Goal: Transaction & Acquisition: Purchase product/service

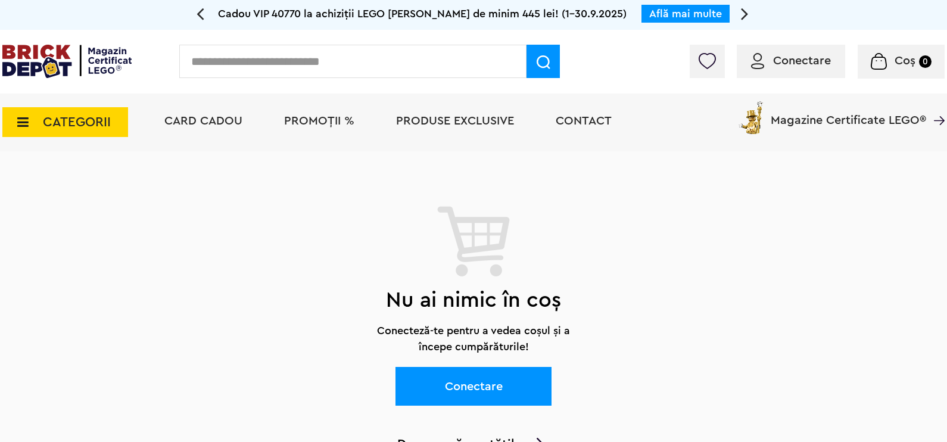
click at [52, 122] on span "CATEGORII" at bounding box center [77, 122] width 68 height 13
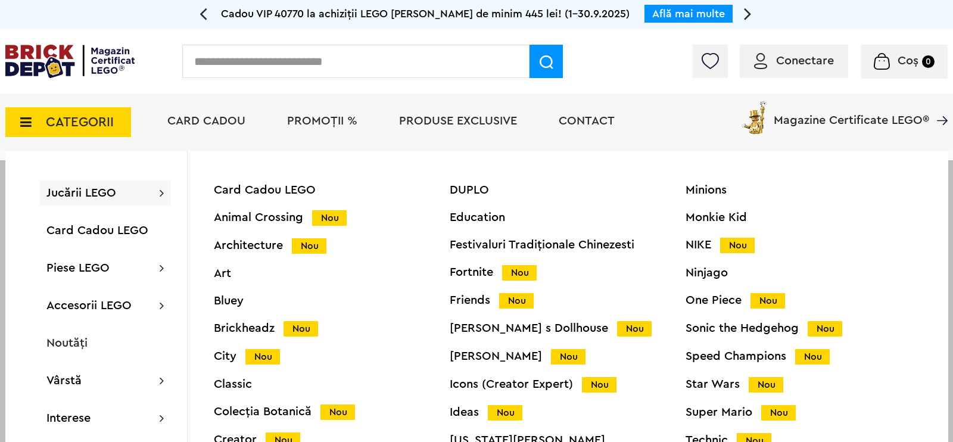
click at [324, 118] on span "PROMOȚII %" at bounding box center [322, 121] width 70 height 12
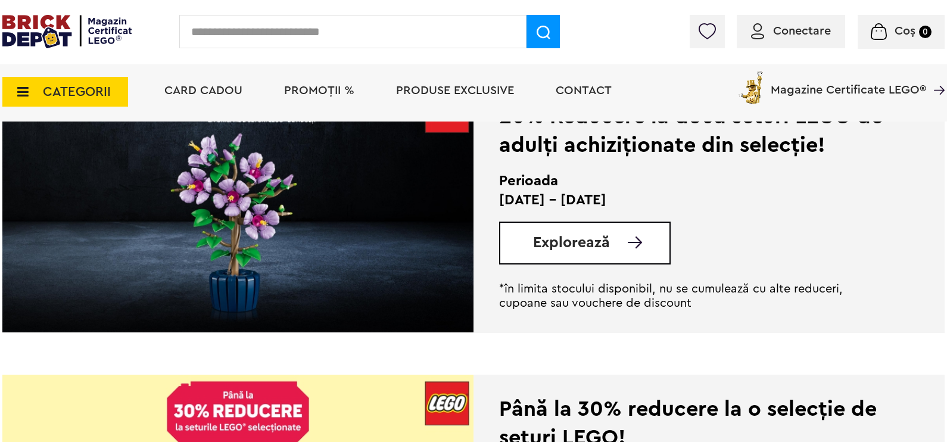
scroll to position [968, 0]
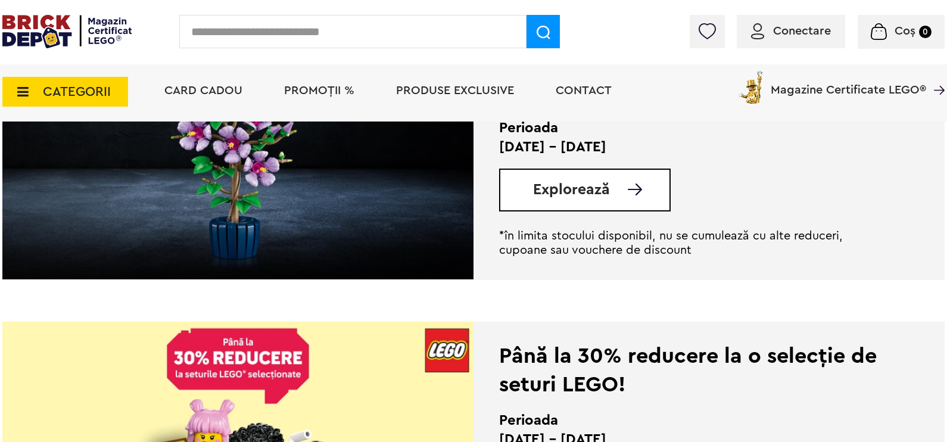
click at [595, 182] on span "Explorează" at bounding box center [571, 189] width 77 height 15
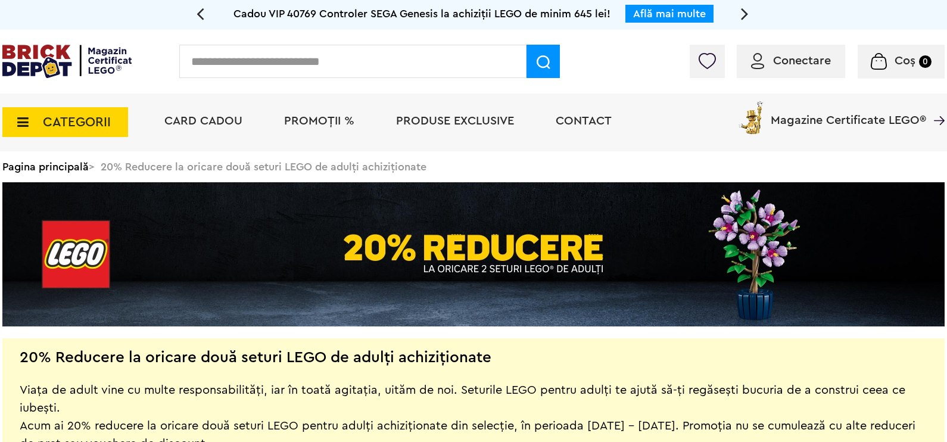
drag, startPoint x: 0, startPoint y: 0, endPoint x: 778, endPoint y: 293, distance: 831.5
click at [778, 293] on img at bounding box center [473, 254] width 943 height 144
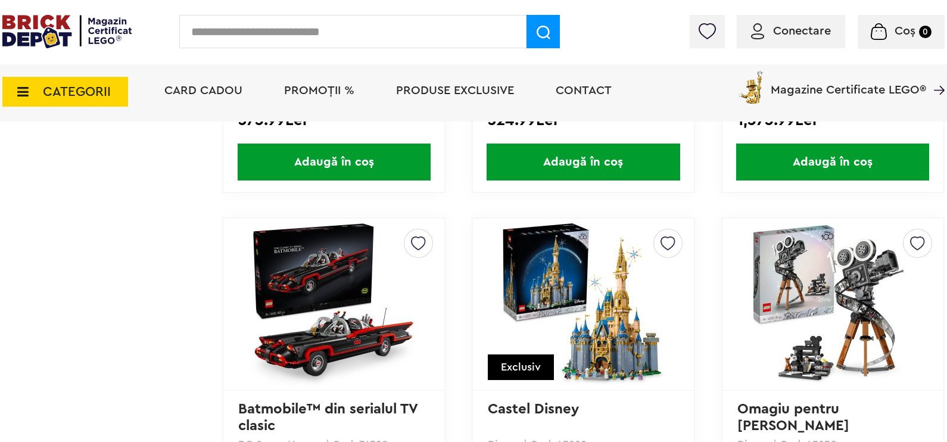
scroll to position [5173, 0]
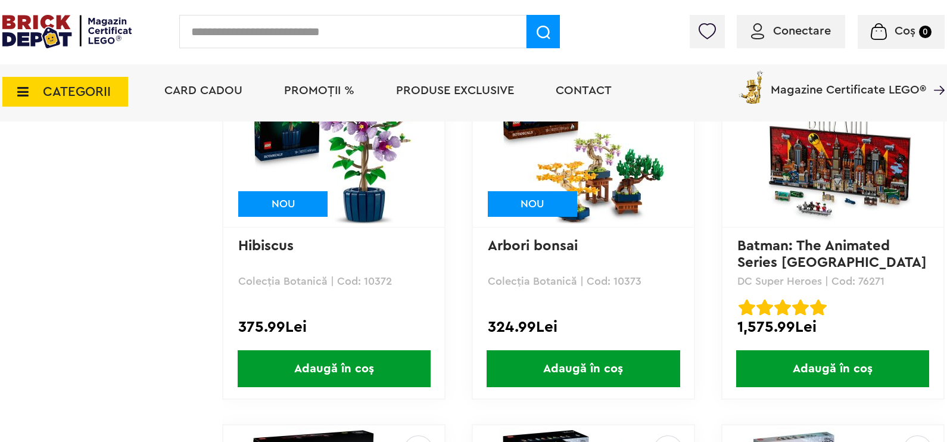
scroll to position [4577, 0]
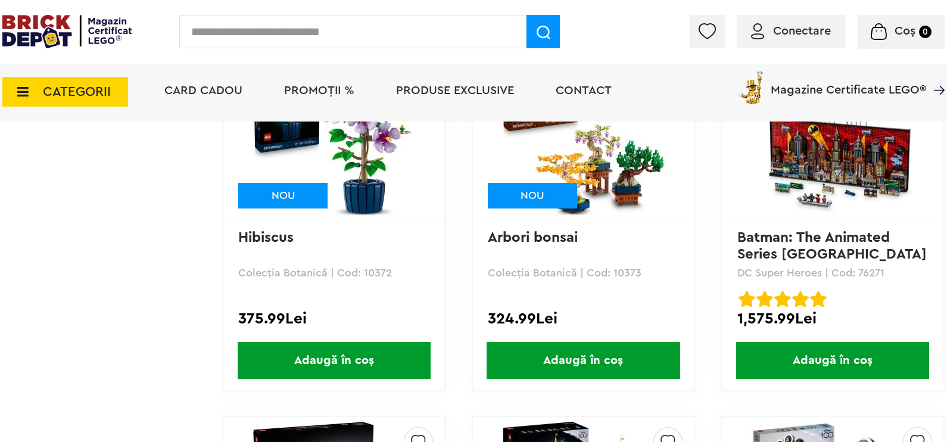
click at [543, 361] on span "Adaugă în coș" at bounding box center [583, 360] width 193 height 37
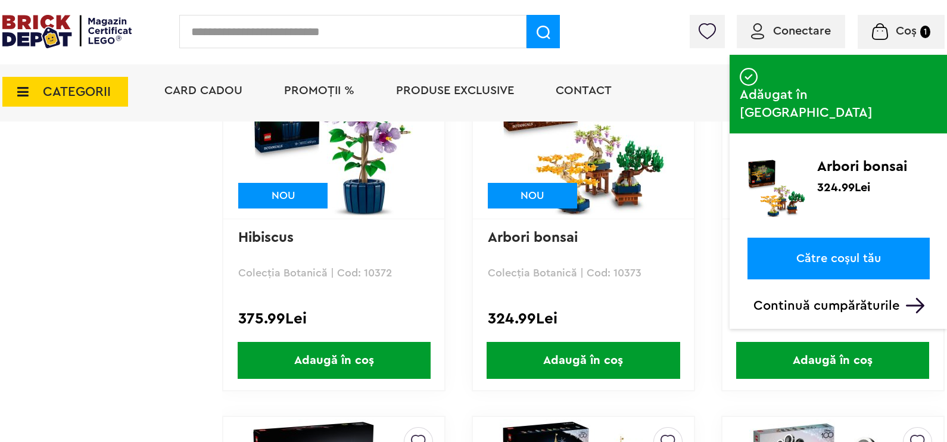
click at [338, 369] on span "Adaugă în coș" at bounding box center [334, 360] width 193 height 37
click at [864, 238] on link "Către coșul tău" at bounding box center [839, 259] width 182 height 42
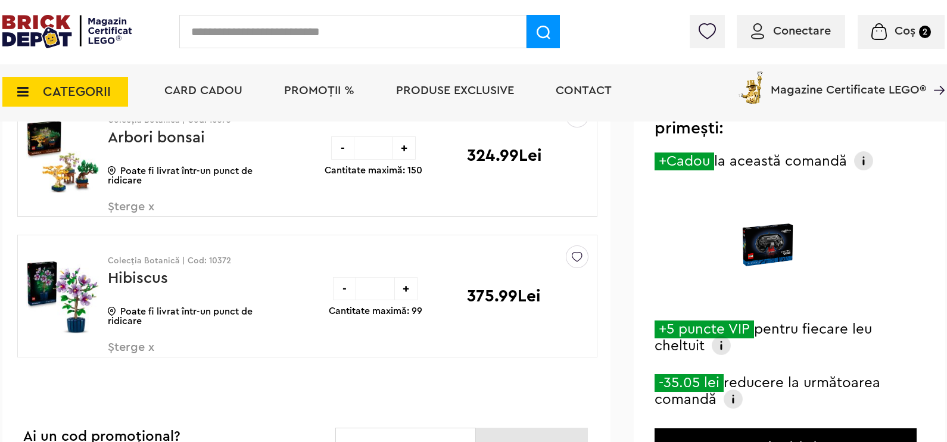
scroll to position [43, 0]
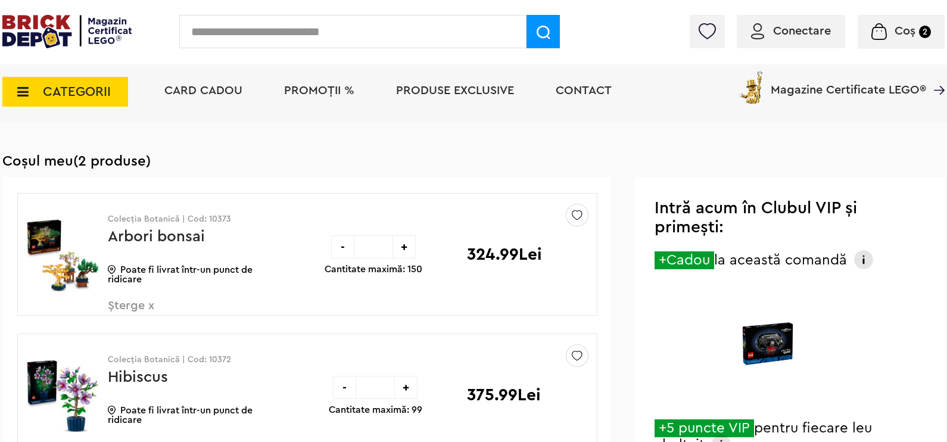
click at [783, 25] on span "Conectare" at bounding box center [802, 31] width 58 height 12
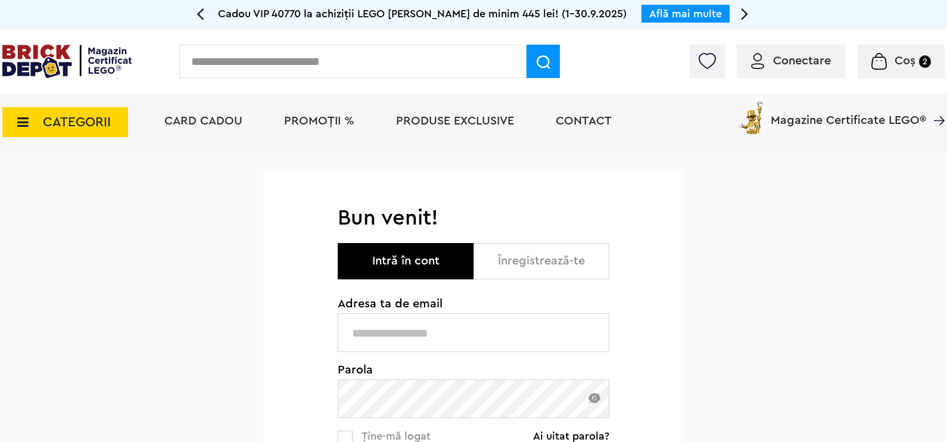
type input "**********"
click at [440, 273] on button "Intră în cont" at bounding box center [406, 261] width 136 height 36
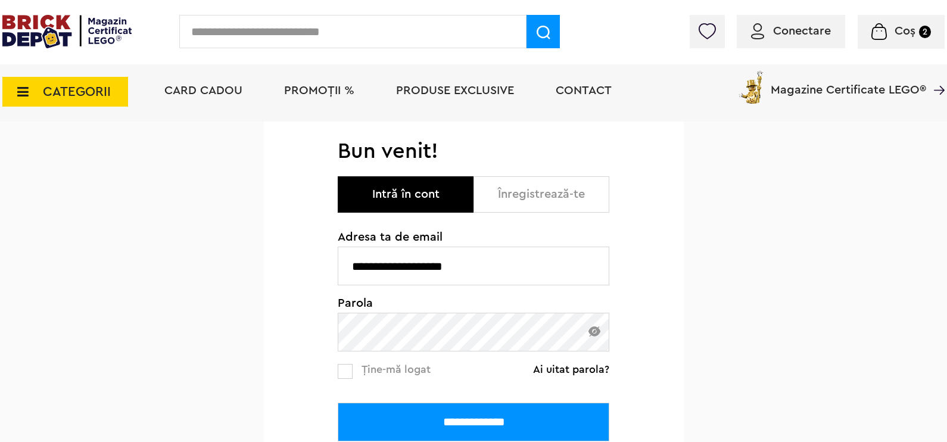
scroll to position [89, 0]
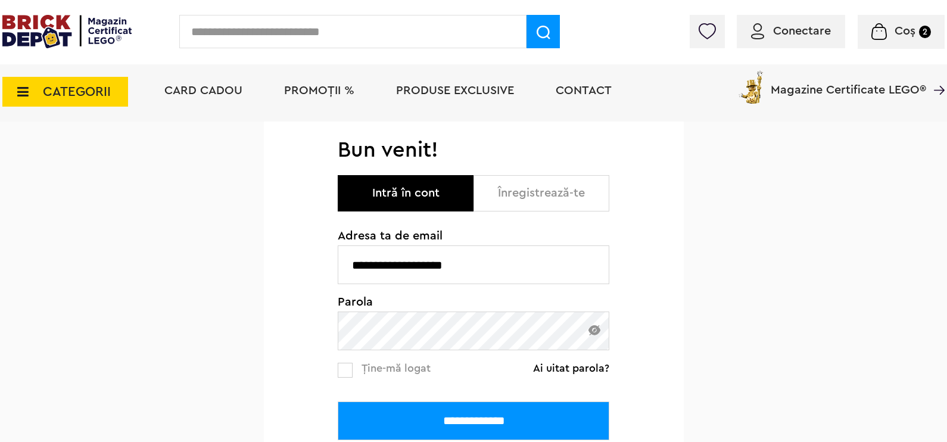
click at [471, 415] on input "**********" at bounding box center [474, 421] width 272 height 39
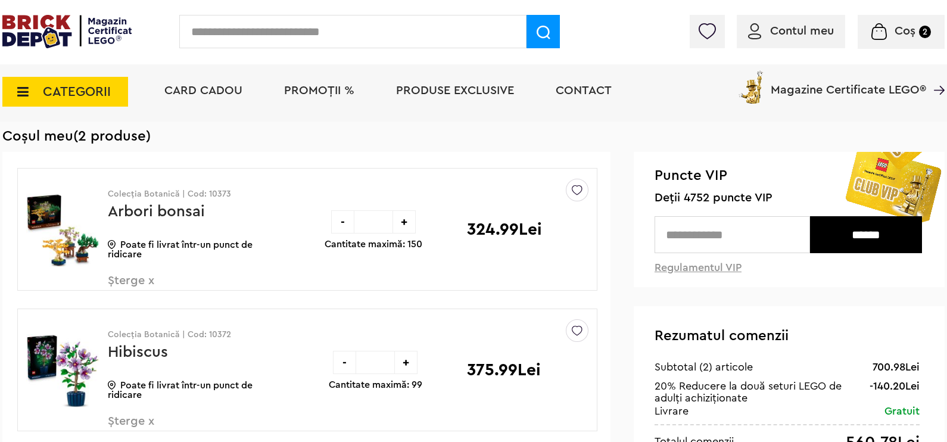
scroll to position [148, 0]
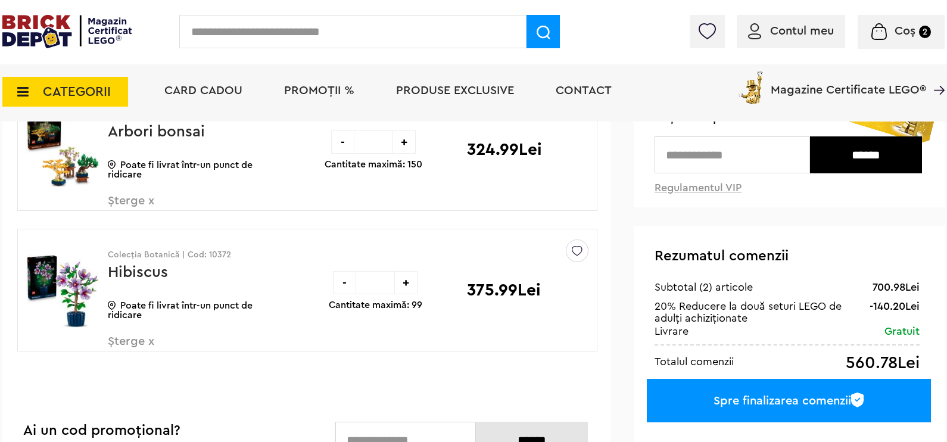
click at [75, 89] on span "CATEGORII" at bounding box center [77, 91] width 68 height 13
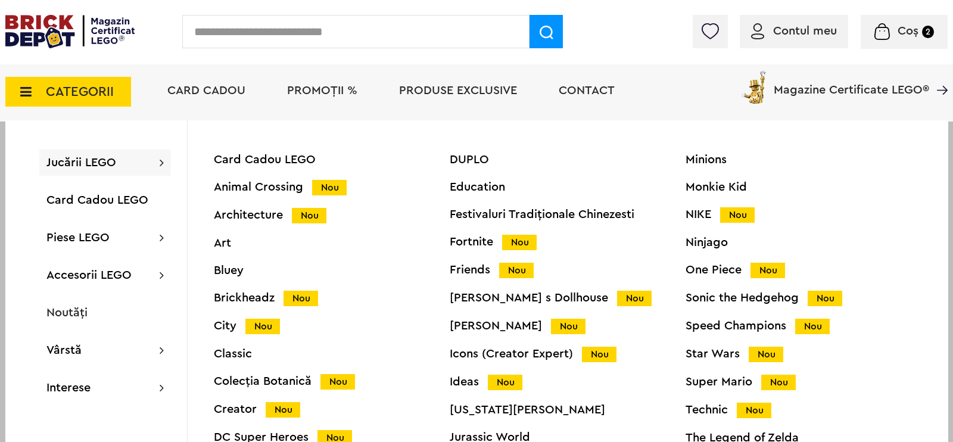
click at [766, 353] on span "Nou" at bounding box center [766, 354] width 35 height 15
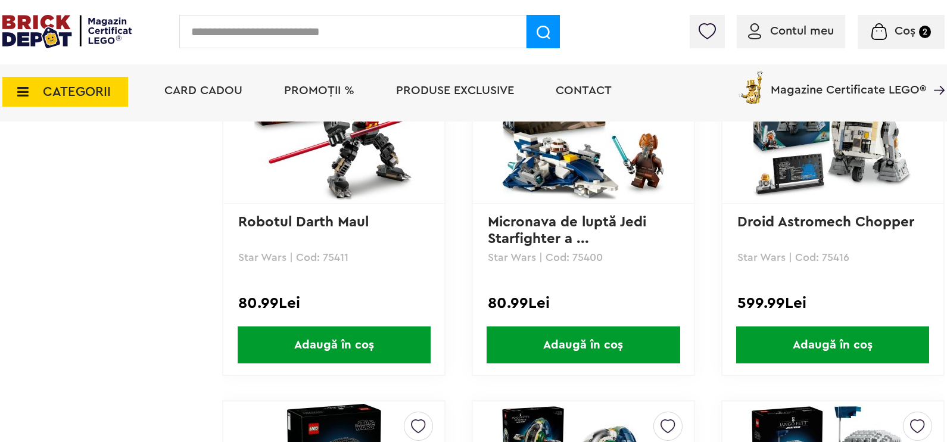
scroll to position [1787, 0]
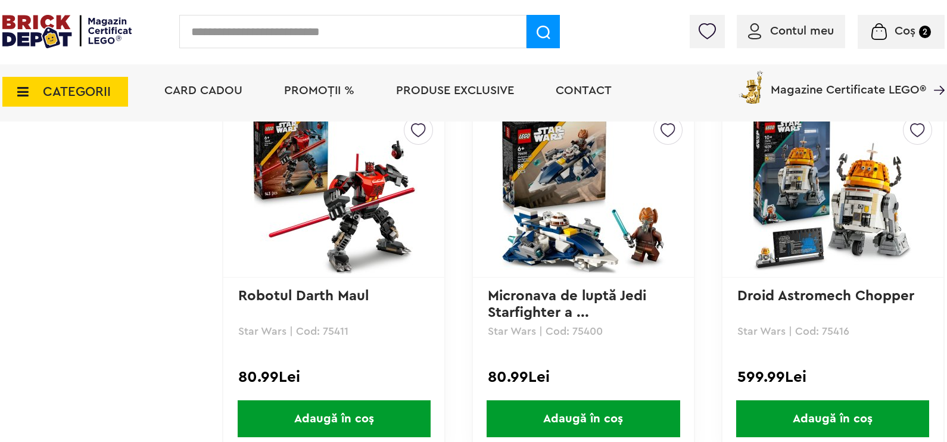
click at [311, 421] on span "Adaugă în coș" at bounding box center [334, 418] width 193 height 37
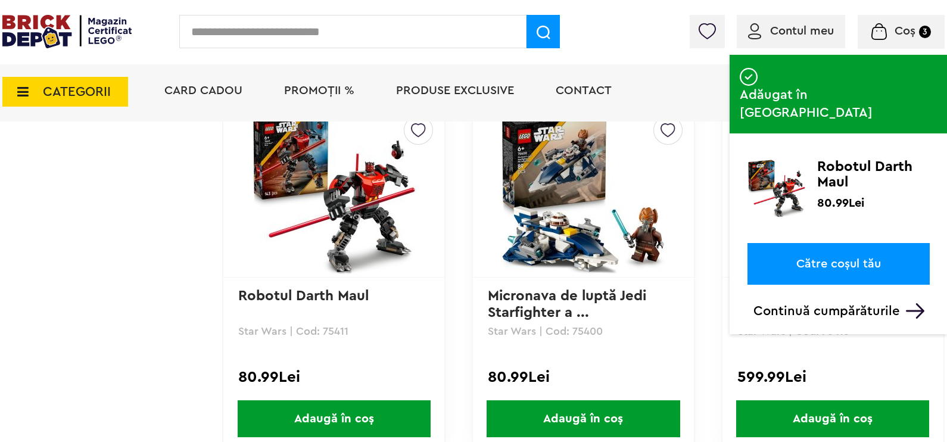
click at [876, 243] on link "Către coșul tău" at bounding box center [839, 264] width 182 height 42
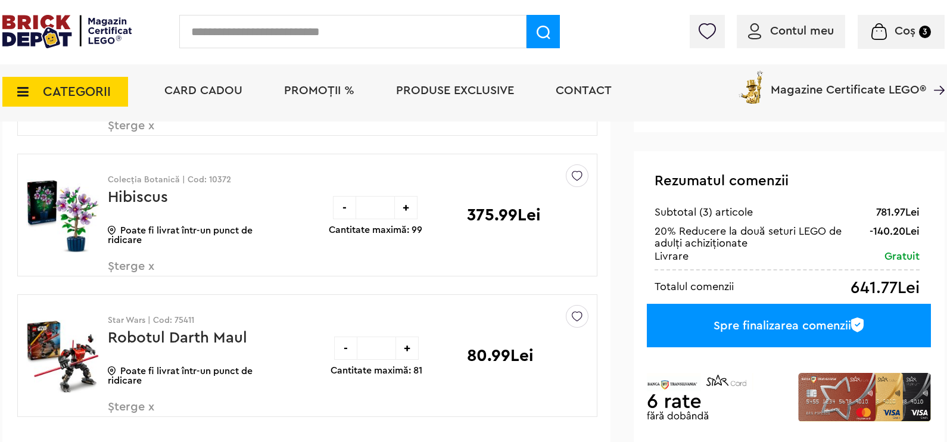
click at [24, 90] on icon at bounding box center [19, 91] width 18 height 13
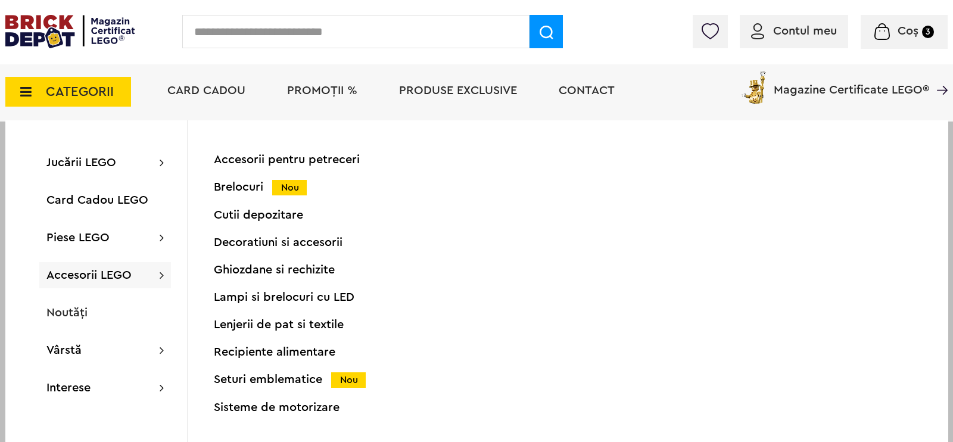
click at [247, 188] on div "Brelocuri Nou" at bounding box center [332, 187] width 236 height 13
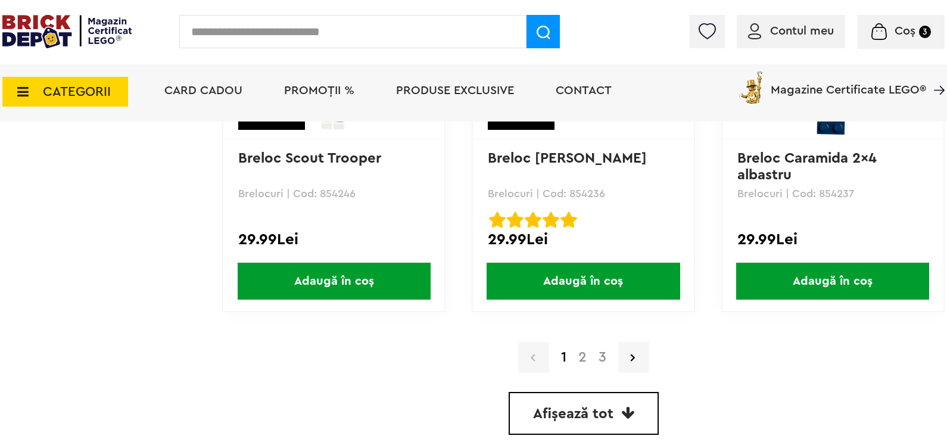
scroll to position [3575, 0]
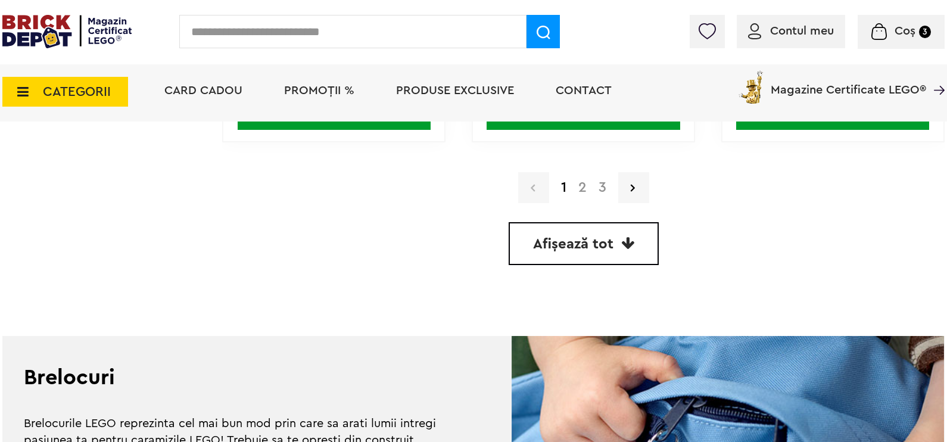
click at [616, 241] on link "Afișează tot" at bounding box center [584, 243] width 150 height 43
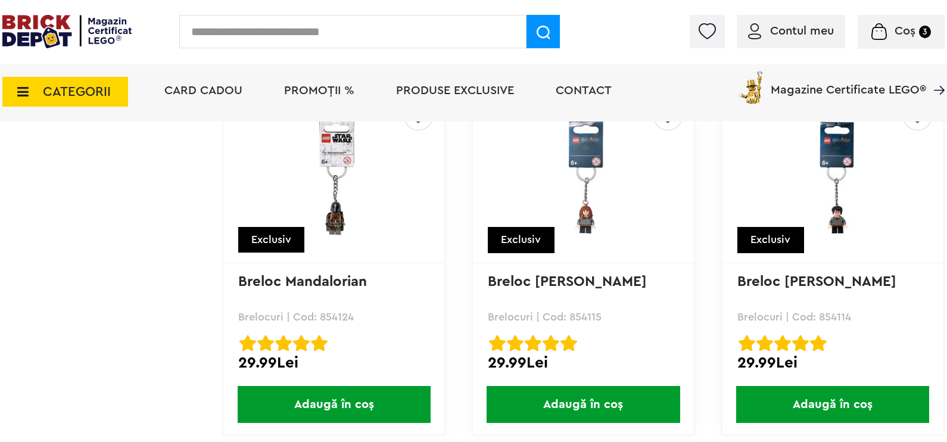
scroll to position [5860, 0]
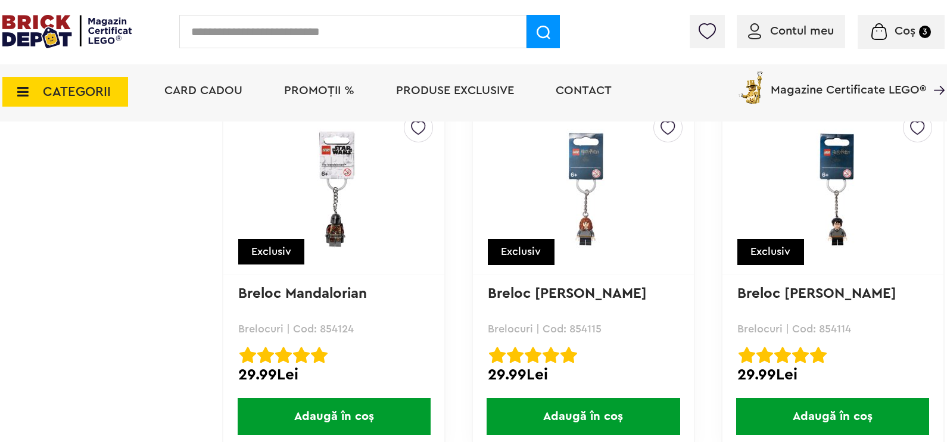
click at [335, 402] on span "Adaugă în coș" at bounding box center [334, 416] width 193 height 37
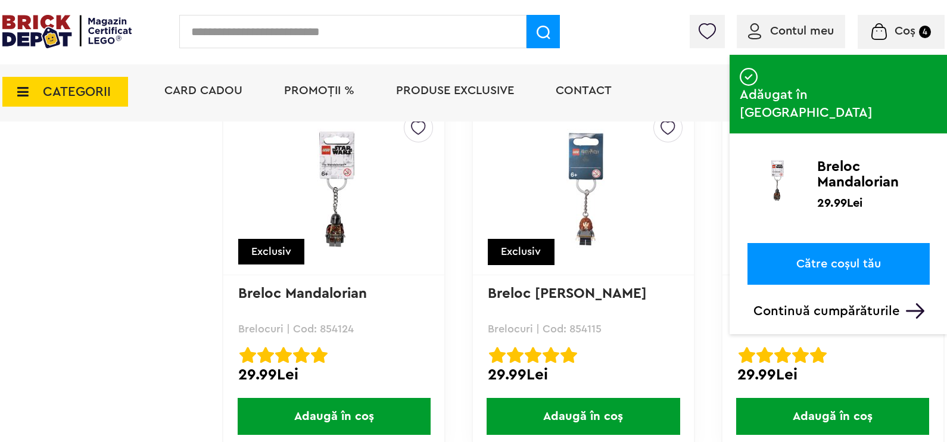
click at [903, 37] on span "Coș" at bounding box center [905, 31] width 21 height 12
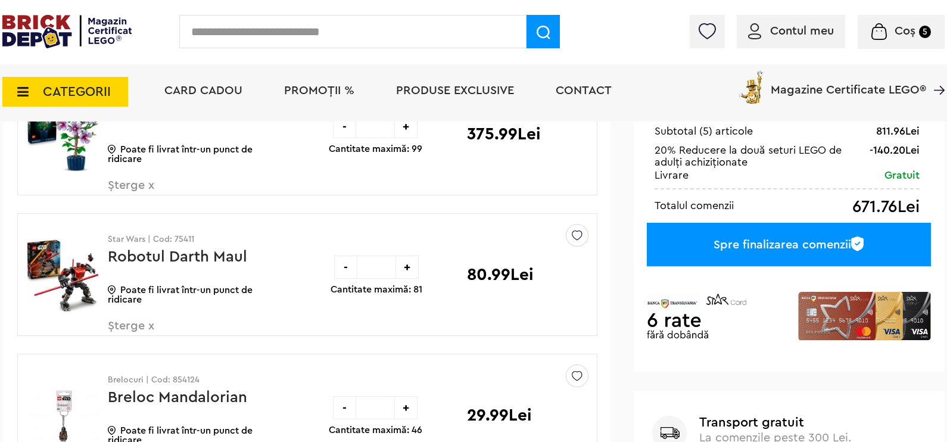
scroll to position [223, 0]
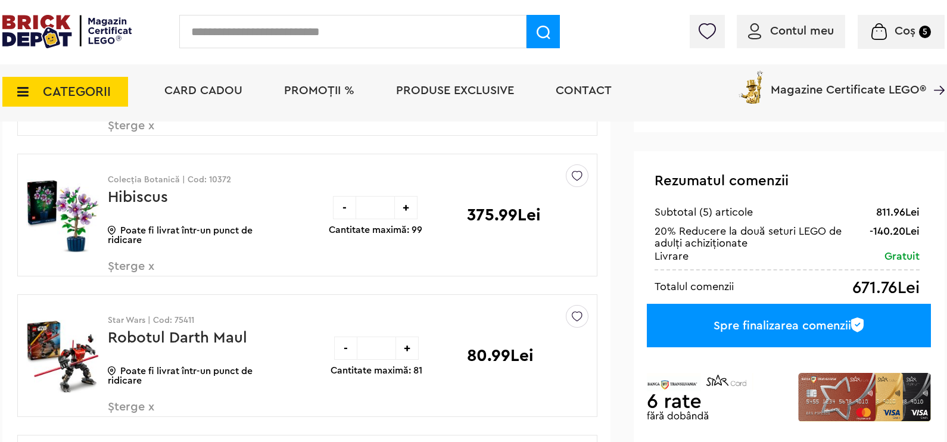
click at [792, 320] on div "Spre finalizarea comenzii" at bounding box center [789, 325] width 284 height 43
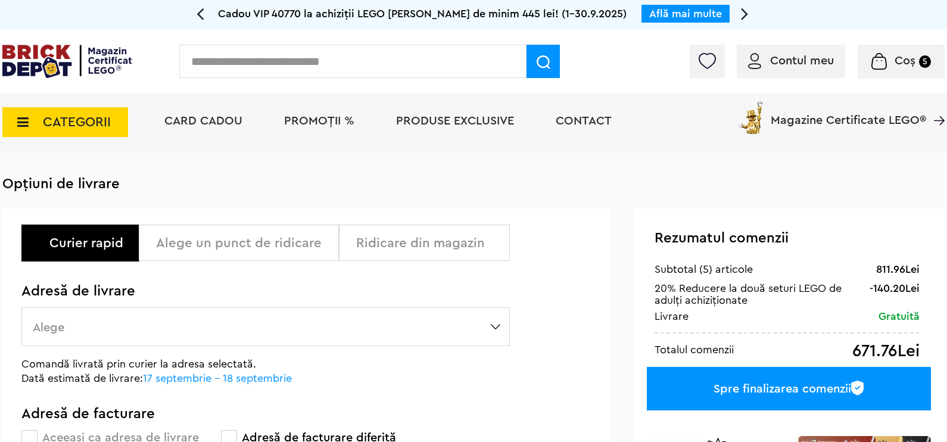
click at [216, 240] on div "Alege un punct de ridicare" at bounding box center [243, 243] width 174 height 14
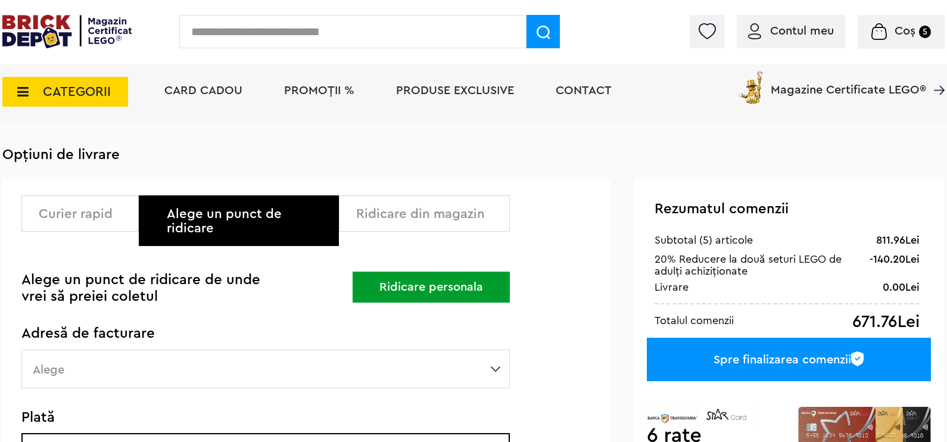
scroll to position [74, 0]
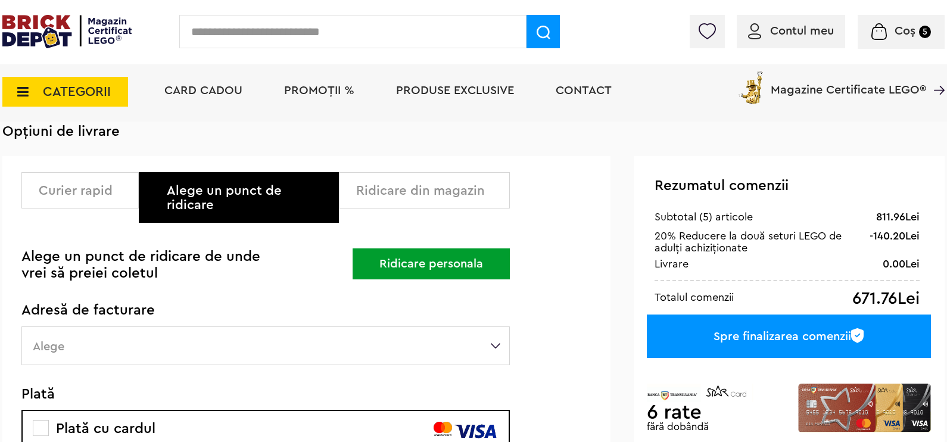
click at [432, 200] on div "Ridicare din magazin" at bounding box center [424, 190] width 171 height 36
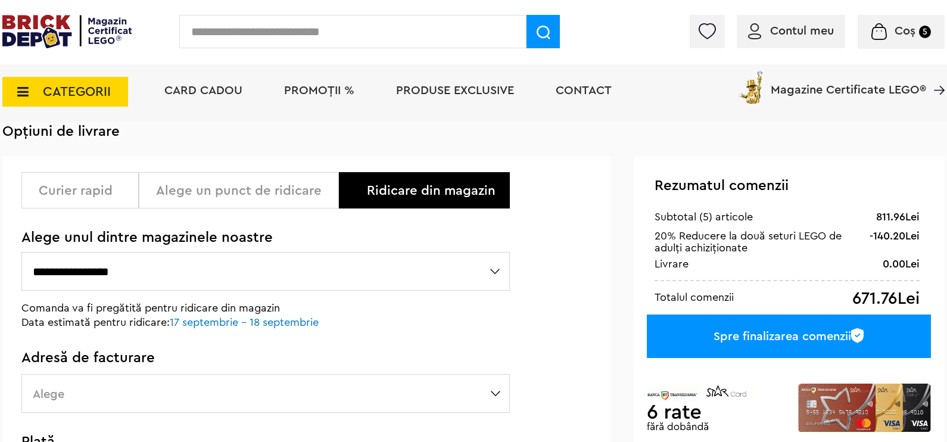
click at [494, 270] on select "**********" at bounding box center [265, 271] width 489 height 39
select select "*"
click at [21, 252] on select "**********" at bounding box center [265, 271] width 489 height 39
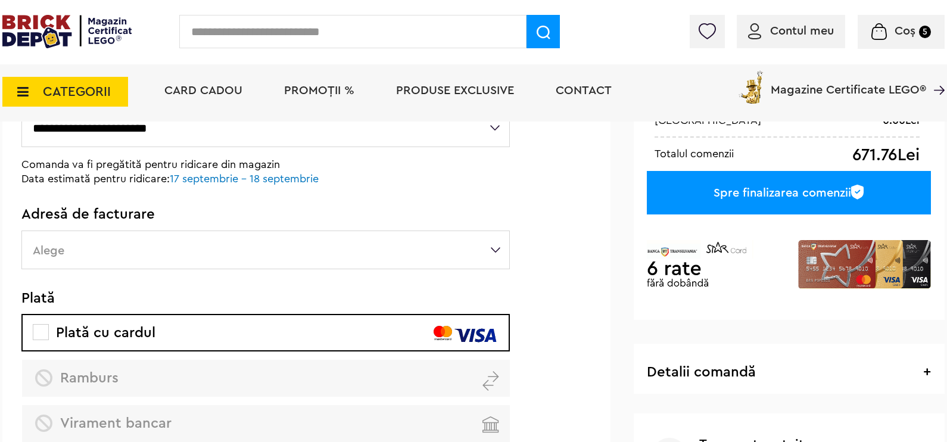
scroll to position [223, 0]
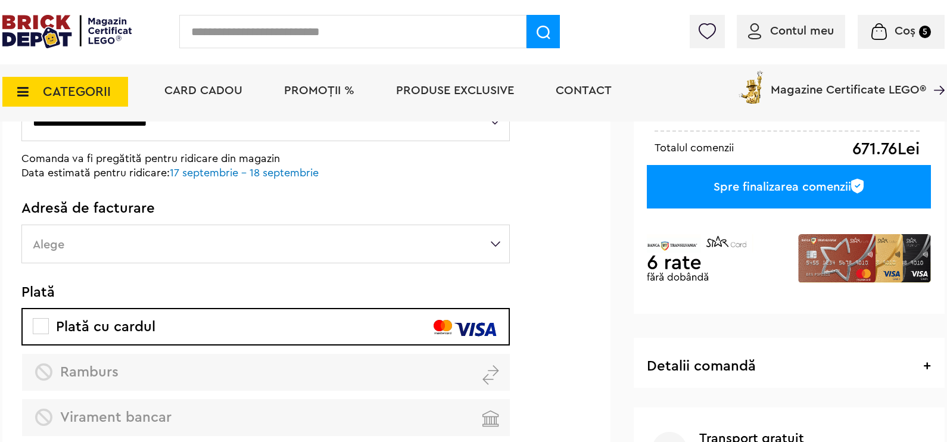
click at [440, 257] on label "Alege" at bounding box center [265, 244] width 489 height 39
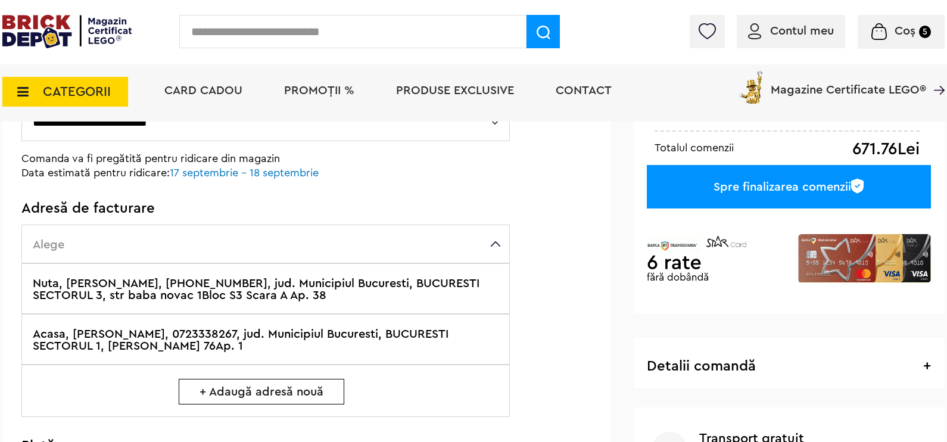
click at [226, 341] on label "Acasa, Bajenaru Ovidiu, 0723338267, jud. Municipiul Bucuresti, BUCURESTI SECTOR…" at bounding box center [265, 339] width 489 height 51
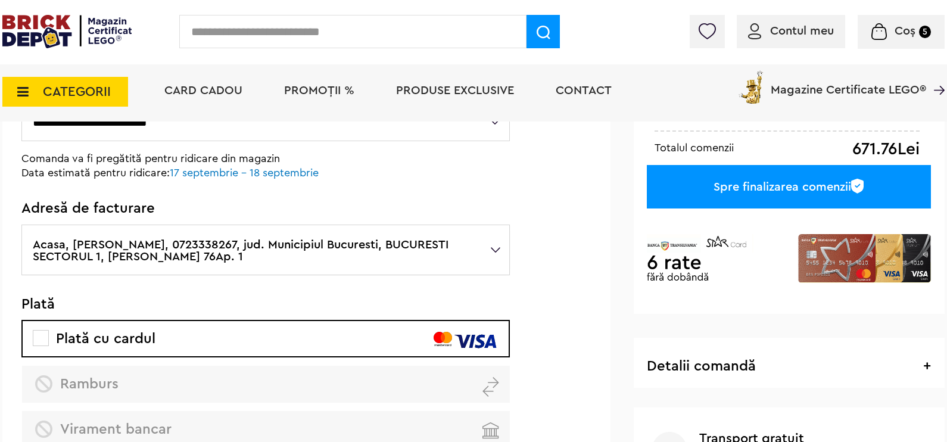
click at [786, 183] on div "Spre finalizarea comenzii" at bounding box center [789, 186] width 284 height 43
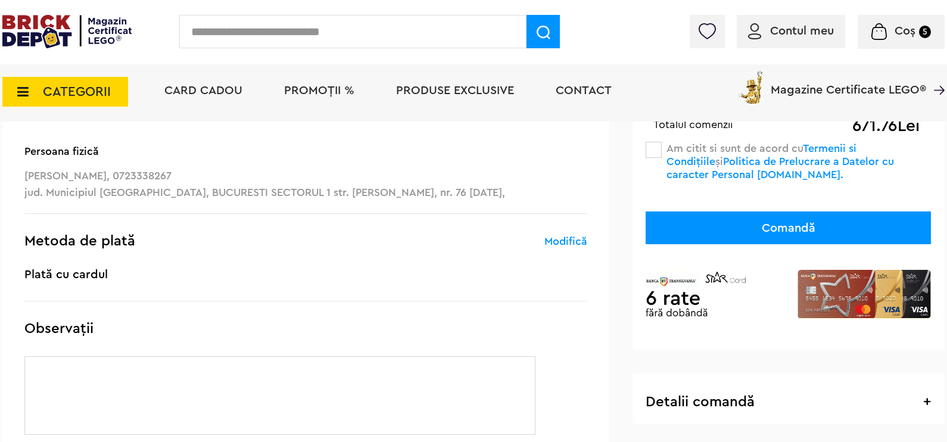
scroll to position [223, 0]
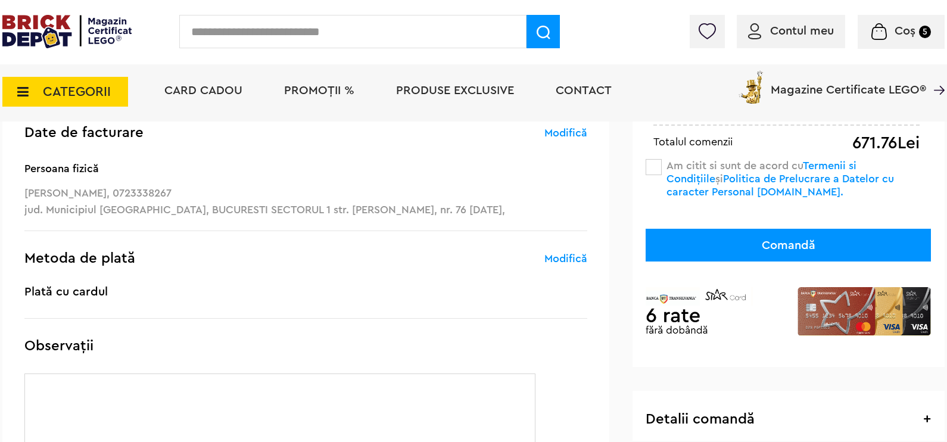
click at [658, 181] on div "Am citit si sunt de acord cu Termenii si Condițiile și Politica de Prelucrare a…" at bounding box center [788, 178] width 285 height 39
click at [656, 166] on span at bounding box center [654, 167] width 16 height 16
click at [787, 244] on button "Comandă" at bounding box center [788, 245] width 285 height 33
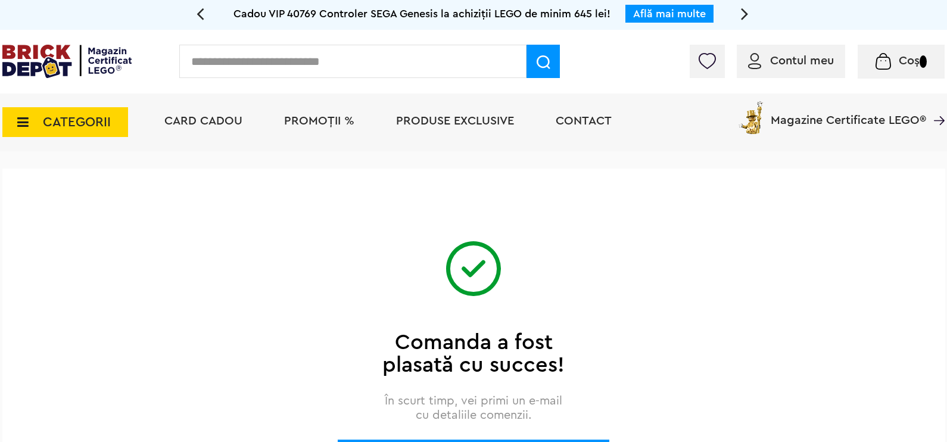
click at [70, 124] on span "CATEGORII" at bounding box center [77, 122] width 68 height 13
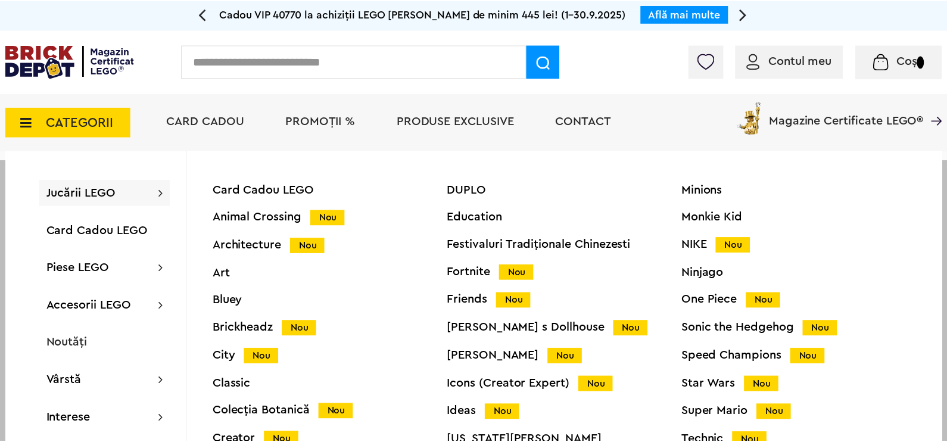
scroll to position [49, 0]
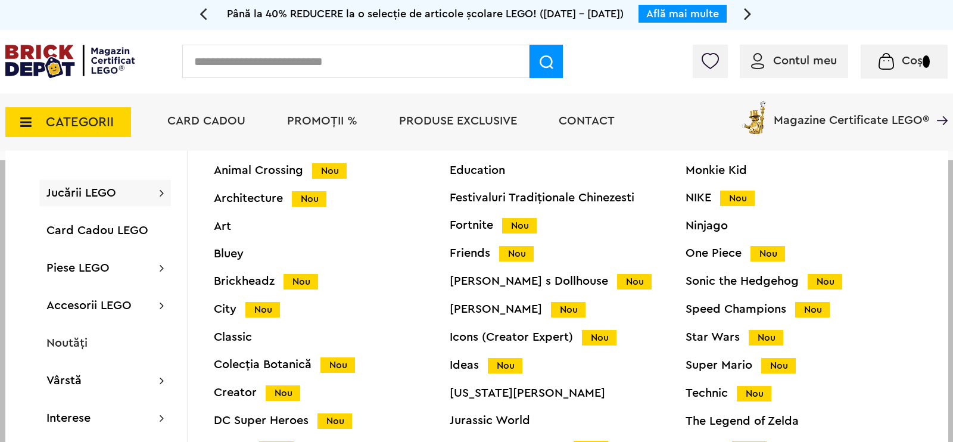
drag, startPoint x: 950, startPoint y: 170, endPoint x: 953, endPoint y: 219, distance: 48.9
click at [947, 219] on div at bounding box center [476, 381] width 953 height 442
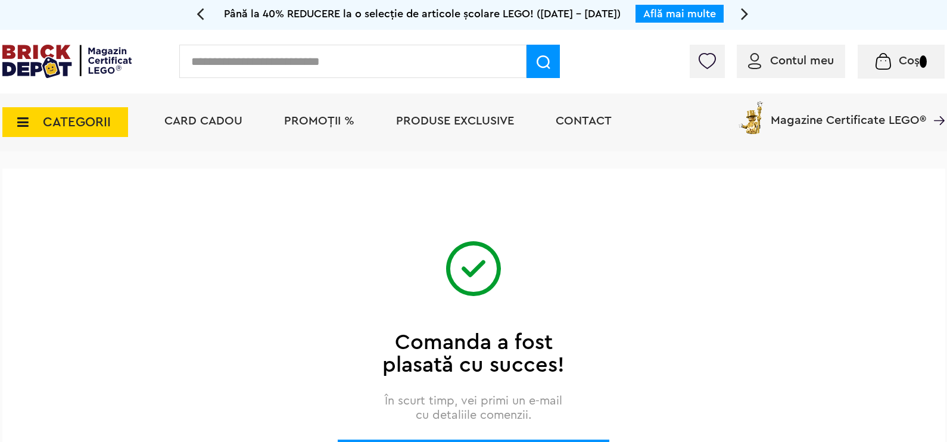
click at [43, 117] on span "CATEGORII" at bounding box center [77, 122] width 68 height 13
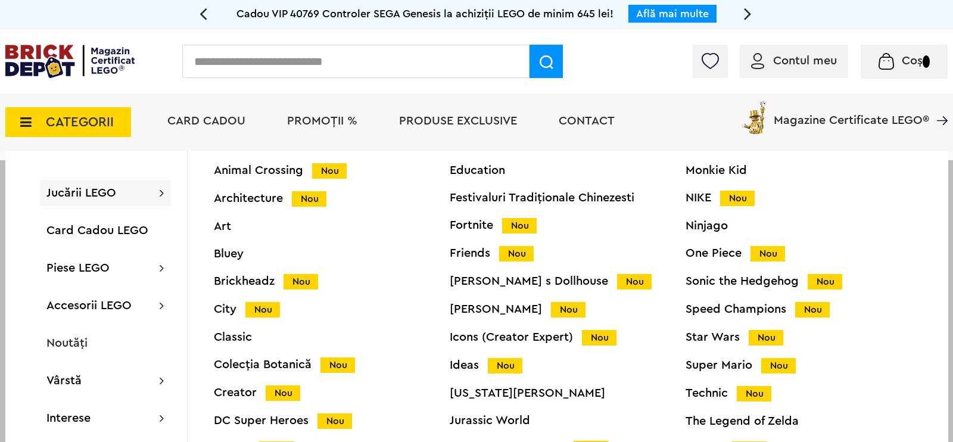
click at [89, 194] on span "Jucării LEGO" at bounding box center [81, 193] width 70 height 12
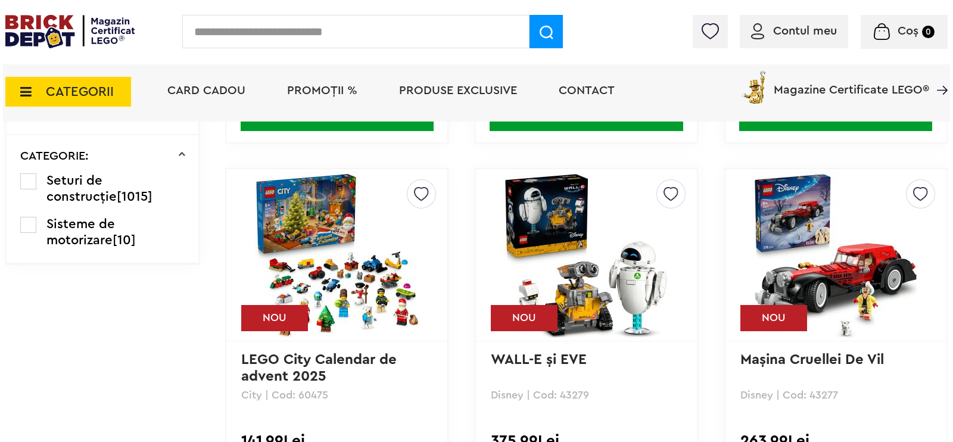
scroll to position [1341, 0]
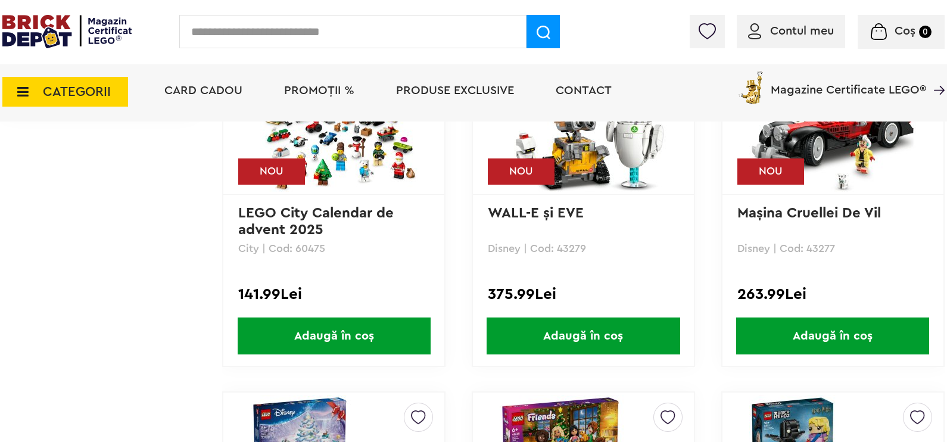
click at [819, 328] on span "Adaugă în coș" at bounding box center [832, 336] width 193 height 37
click at [560, 333] on span "Adaugă în coș" at bounding box center [583, 336] width 193 height 37
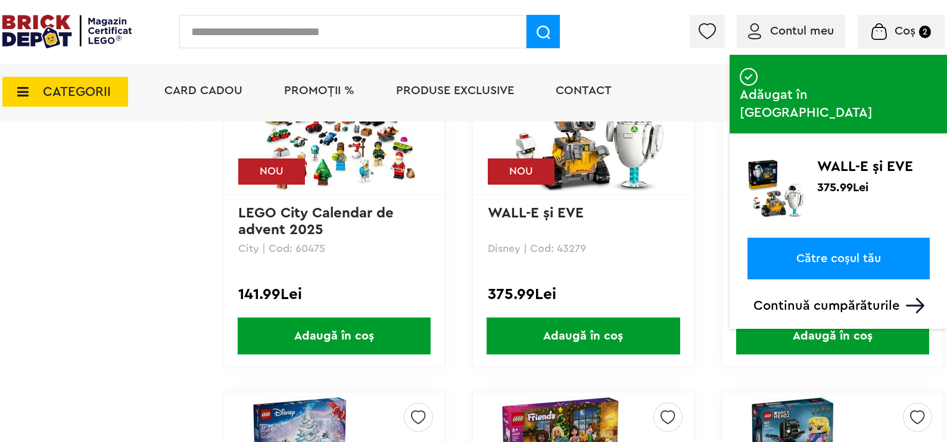
click at [27, 74] on div "CATEGORII Jucării LEGO Card Cadou LEGO Animal Crossing Nou Architecture Nou Art…" at bounding box center [65, 84] width 126 height 43
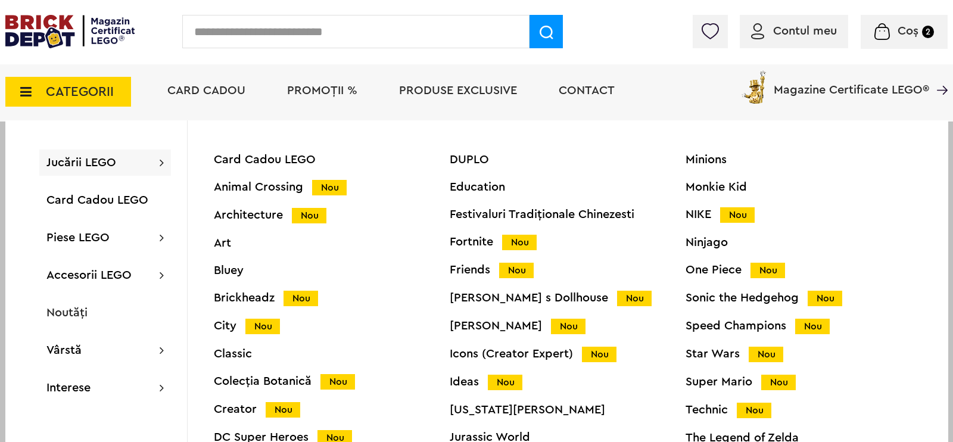
click at [338, 89] on span "PROMOȚII %" at bounding box center [322, 91] width 70 height 12
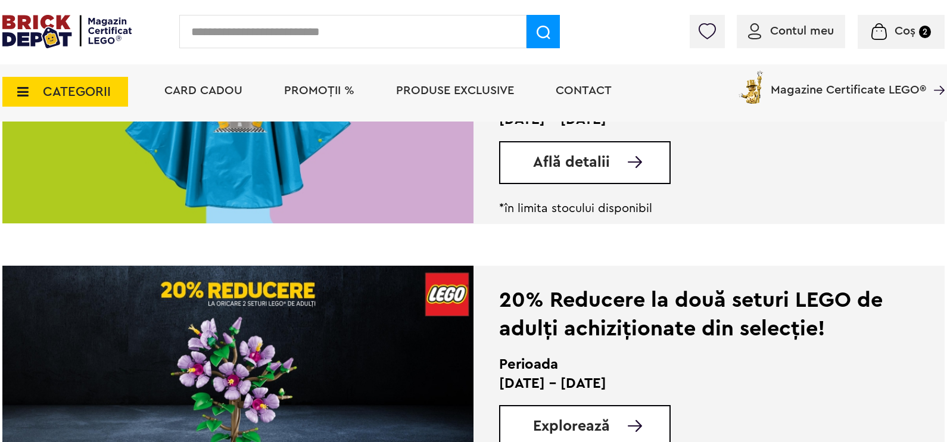
scroll to position [894, 0]
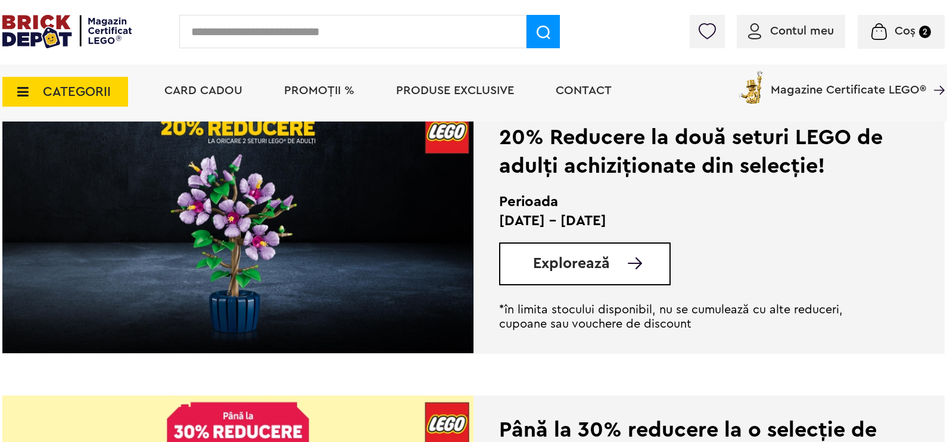
click at [595, 259] on span "Explorează" at bounding box center [571, 263] width 77 height 15
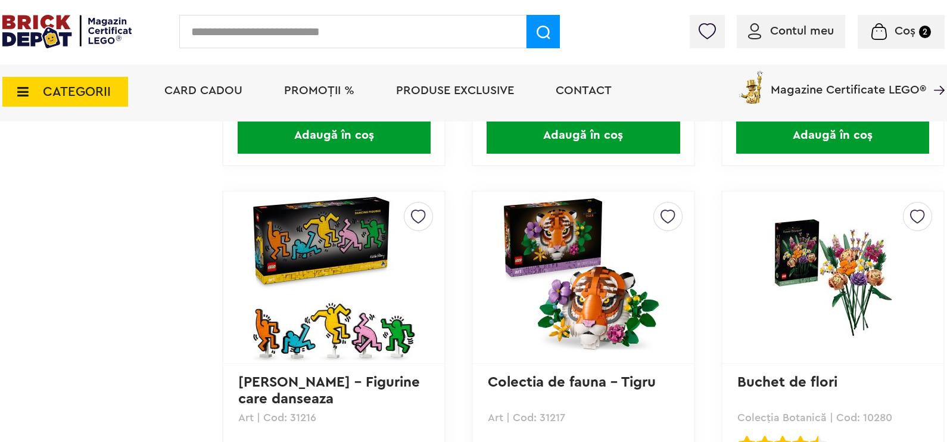
scroll to position [2234, 0]
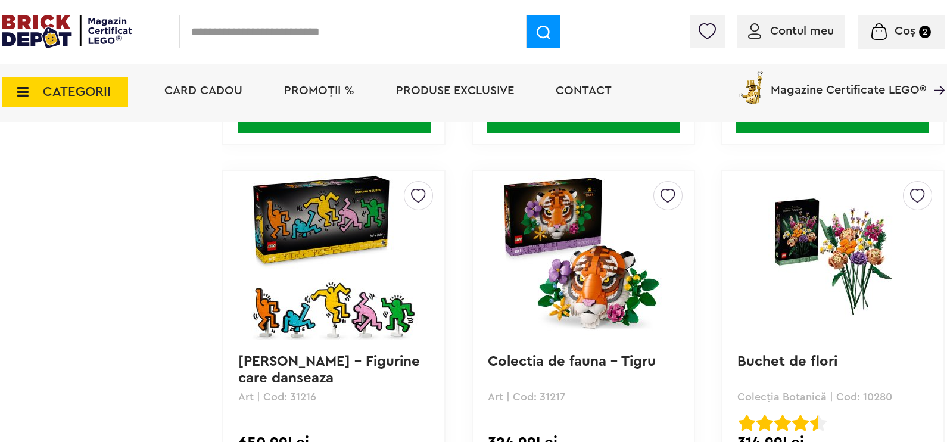
click at [585, 290] on img at bounding box center [583, 256] width 167 height 167
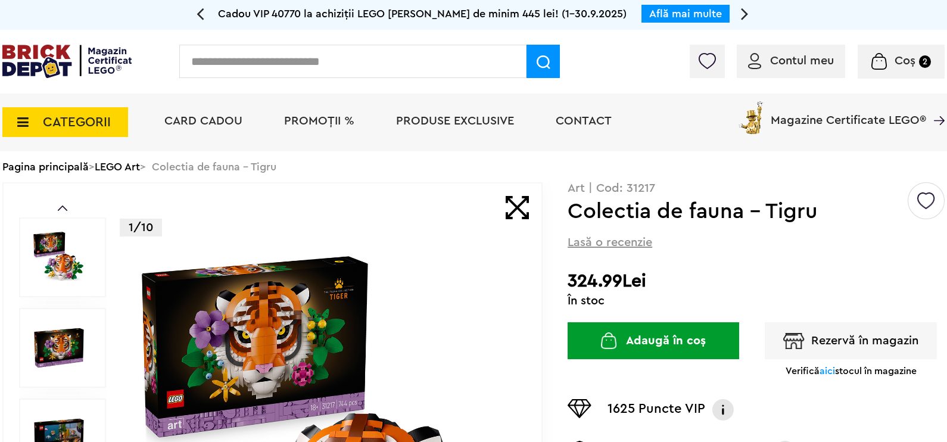
click at [317, 299] on img at bounding box center [324, 439] width 384 height 384
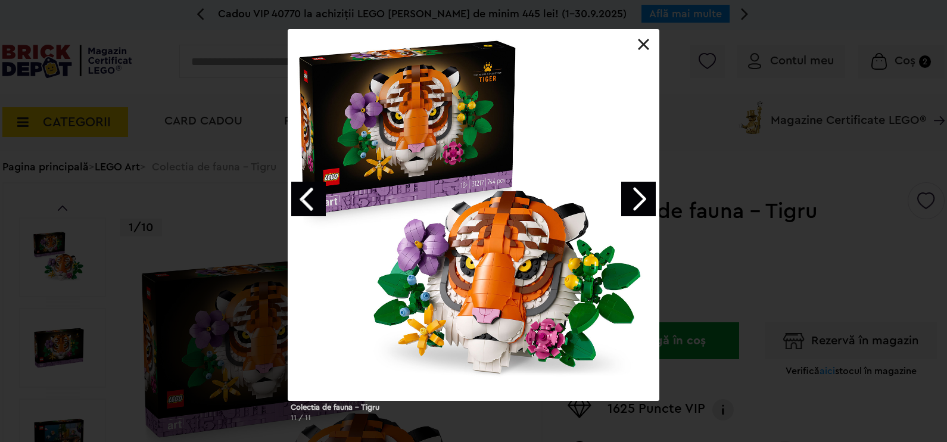
click at [637, 192] on link "Next image" at bounding box center [638, 199] width 35 height 35
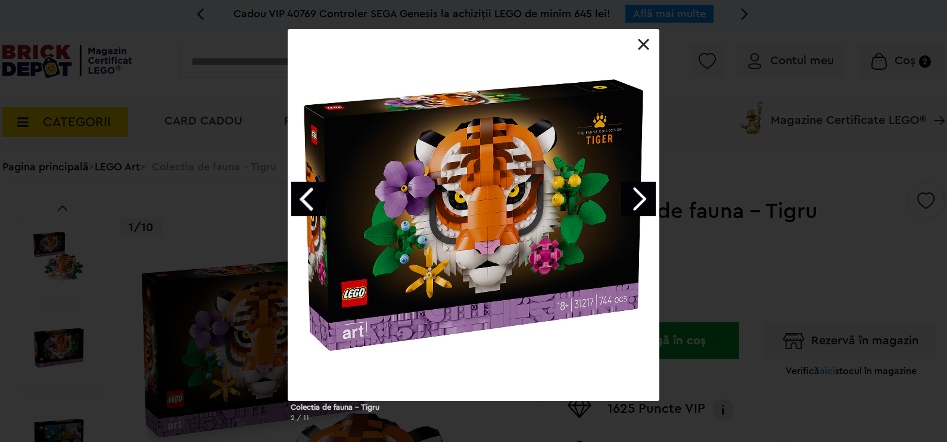
click at [637, 192] on link "Next image" at bounding box center [638, 199] width 35 height 35
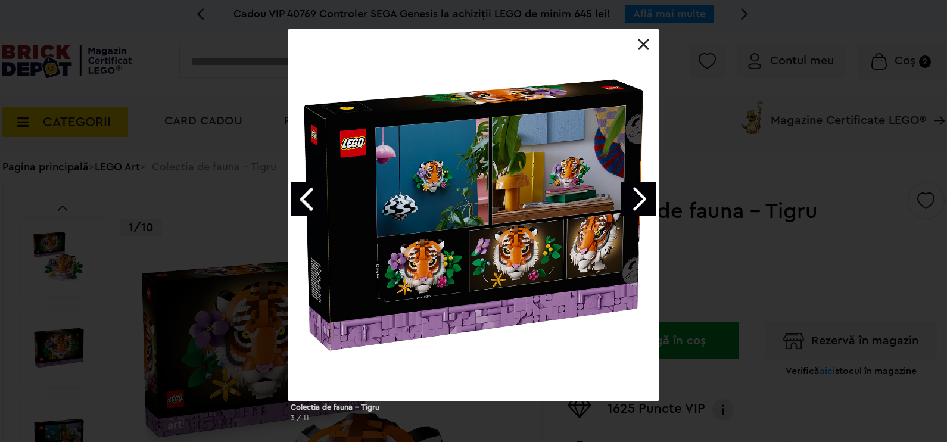
click at [637, 192] on link "Next image" at bounding box center [638, 199] width 35 height 35
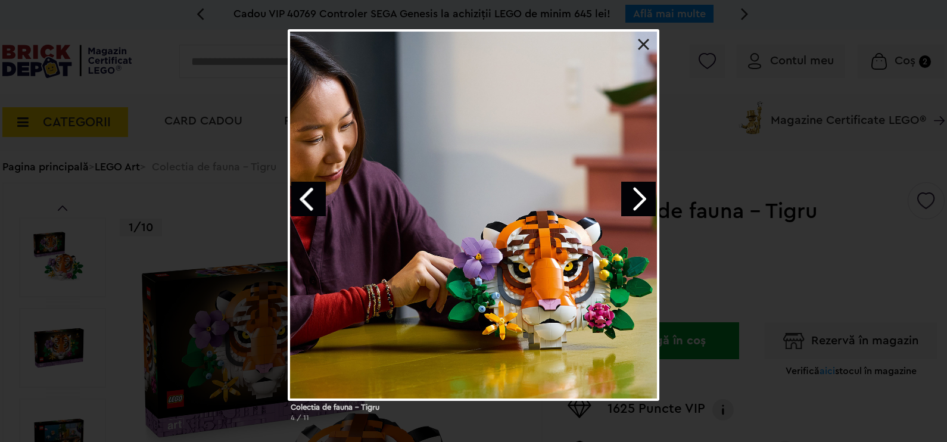
click at [637, 192] on link "Next image" at bounding box center [638, 199] width 35 height 35
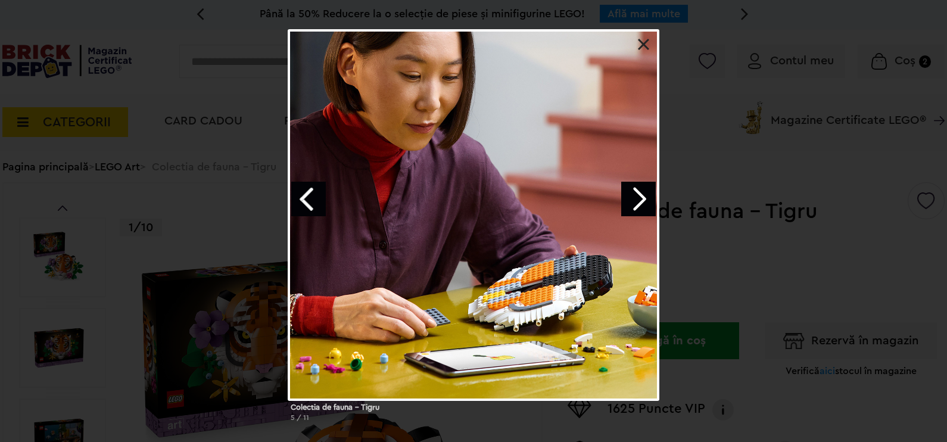
click at [637, 192] on link "Next image" at bounding box center [638, 199] width 35 height 35
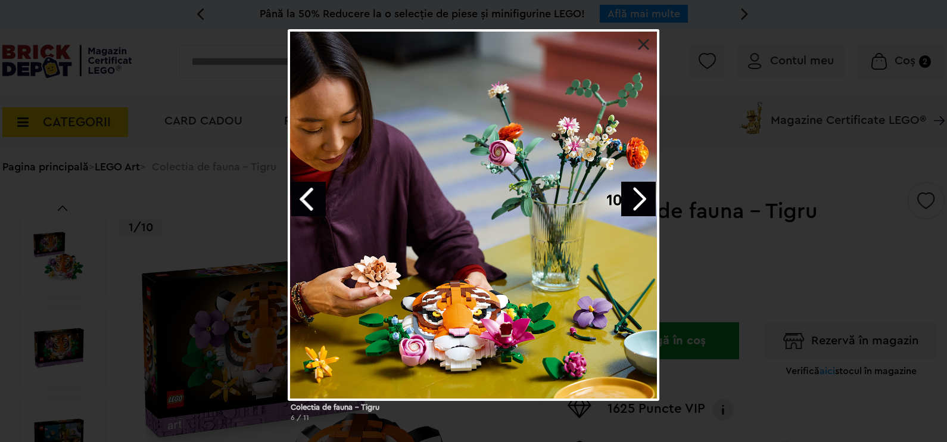
click at [637, 192] on link "Next image" at bounding box center [638, 199] width 35 height 35
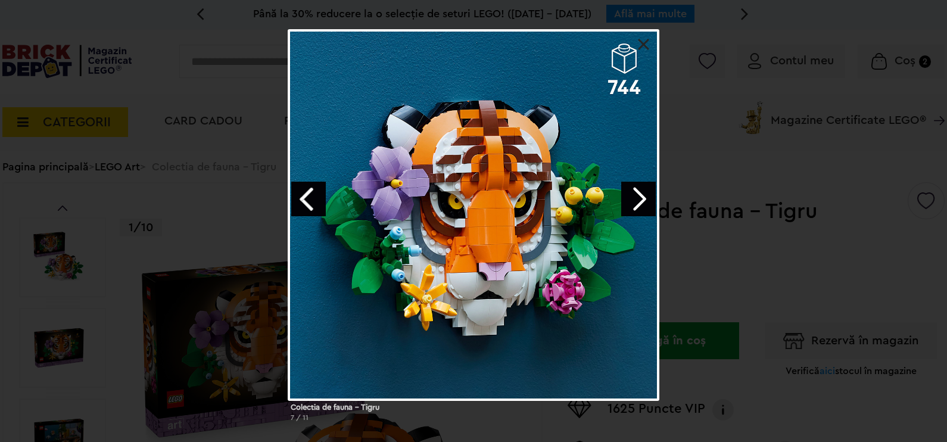
click at [646, 42] on link at bounding box center [644, 45] width 12 height 12
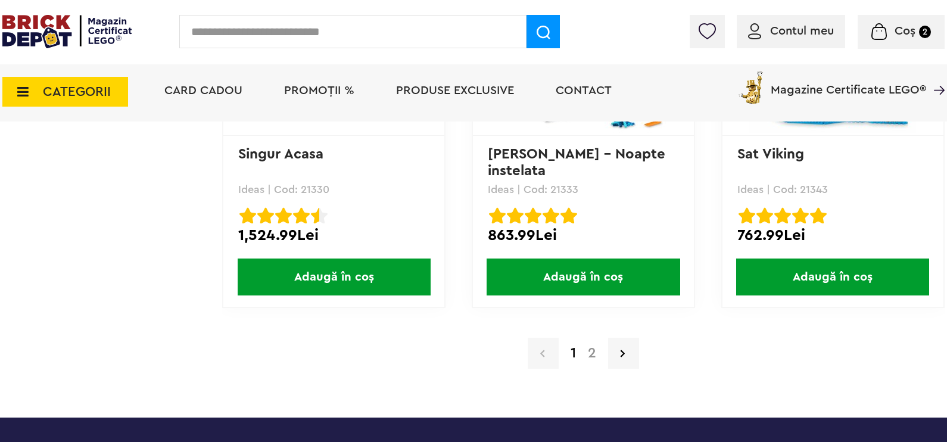
scroll to position [11692, 0]
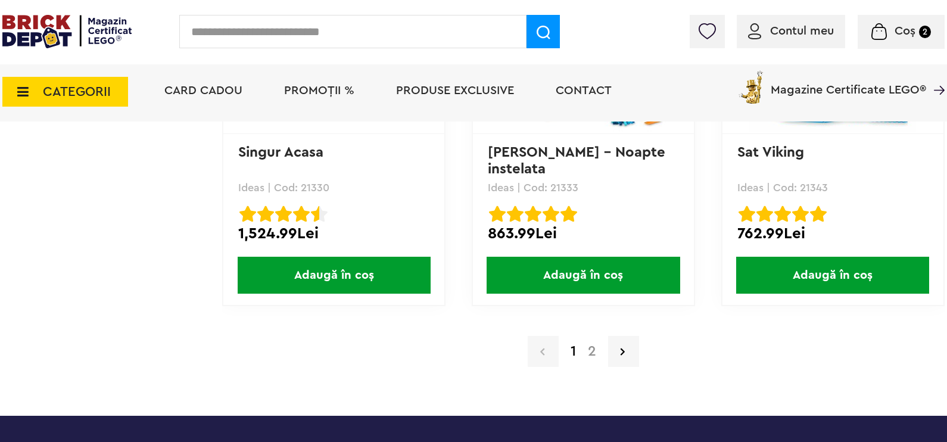
click at [593, 344] on link "2" at bounding box center [592, 351] width 20 height 14
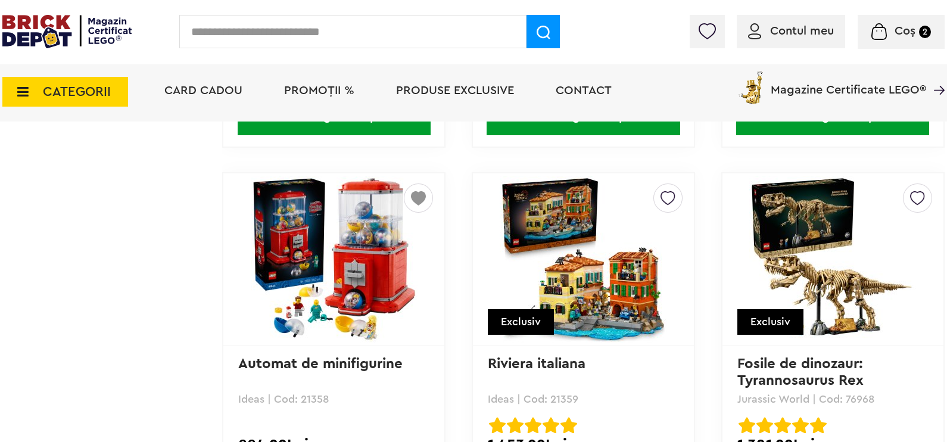
scroll to position [1936, 0]
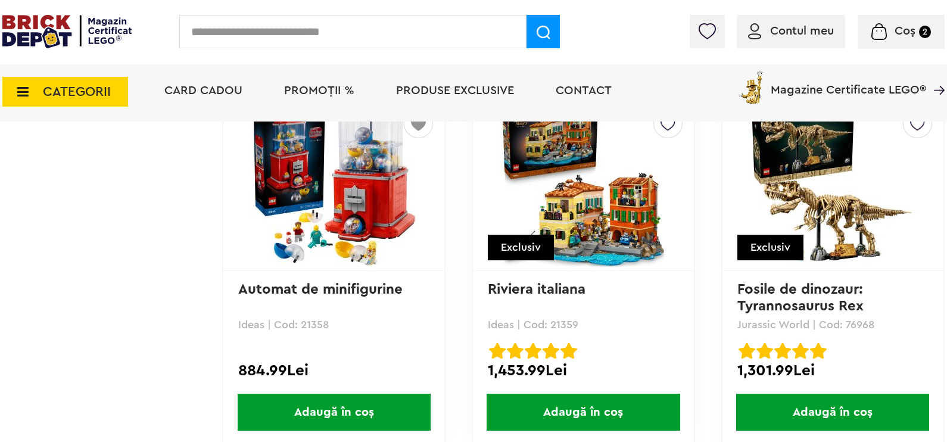
click at [597, 179] on img at bounding box center [583, 184] width 167 height 167
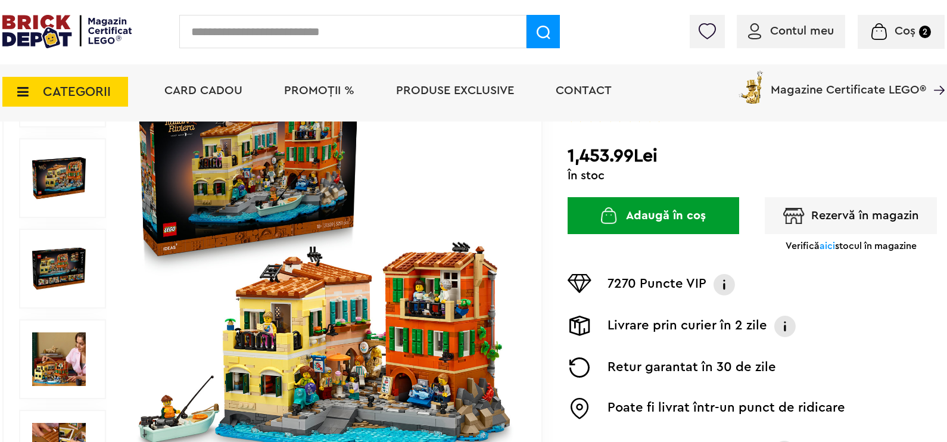
scroll to position [223, 0]
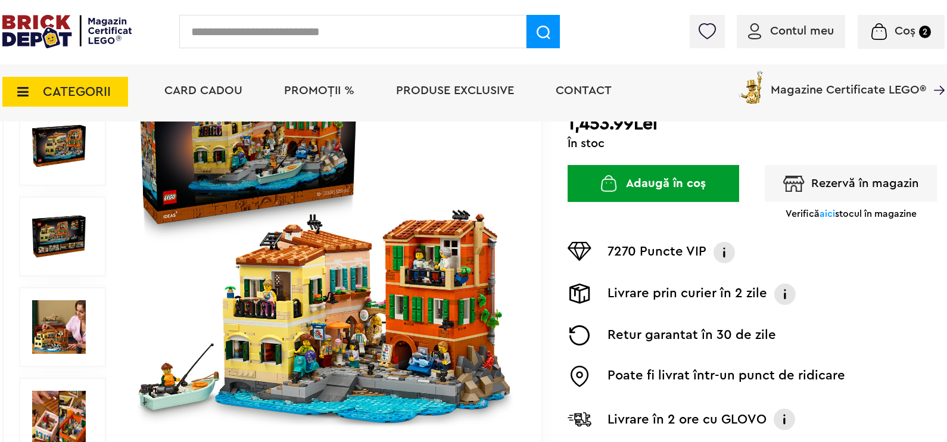
click at [372, 291] on img at bounding box center [324, 237] width 384 height 384
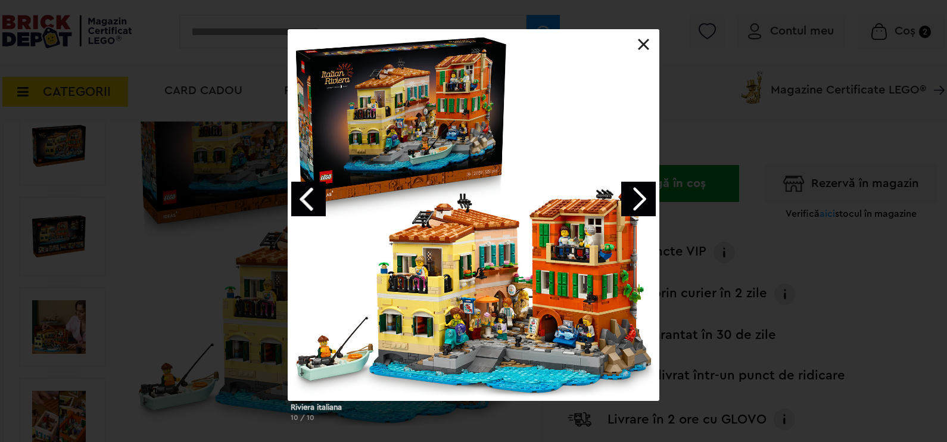
click at [639, 212] on link "Next image" at bounding box center [638, 199] width 35 height 35
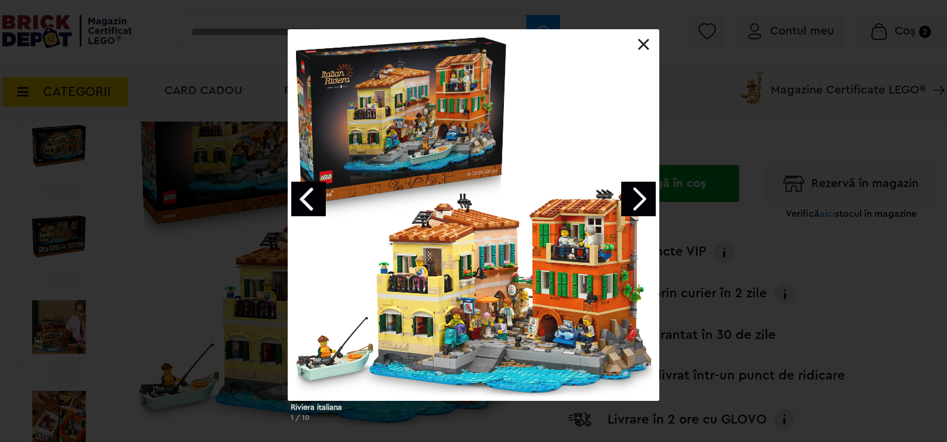
click at [639, 212] on link "Next image" at bounding box center [638, 199] width 35 height 35
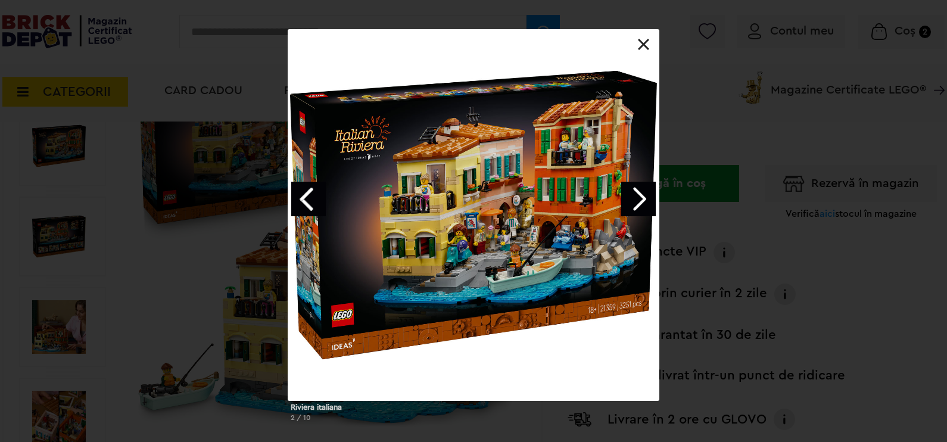
click at [640, 30] on div at bounding box center [473, 215] width 371 height 371
click at [650, 49] on div at bounding box center [473, 215] width 371 height 371
click at [887, 251] on div "Riviera italiana 2 / 10" at bounding box center [473, 231] width 947 height 402
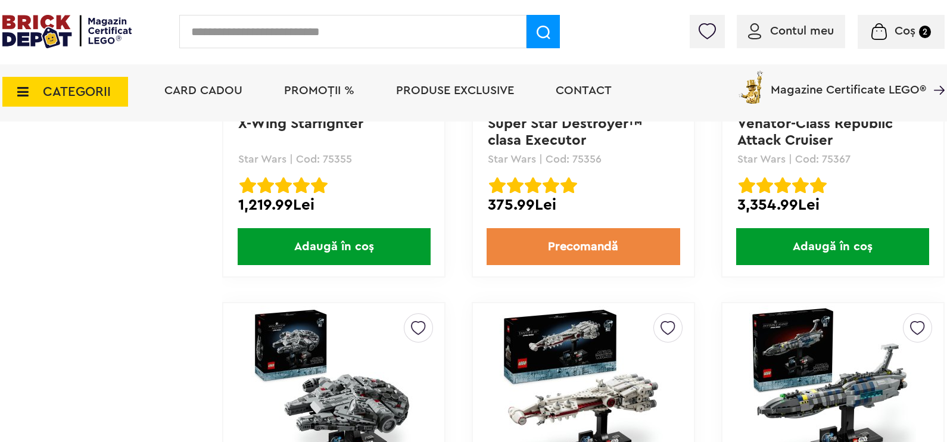
scroll to position [5213, 0]
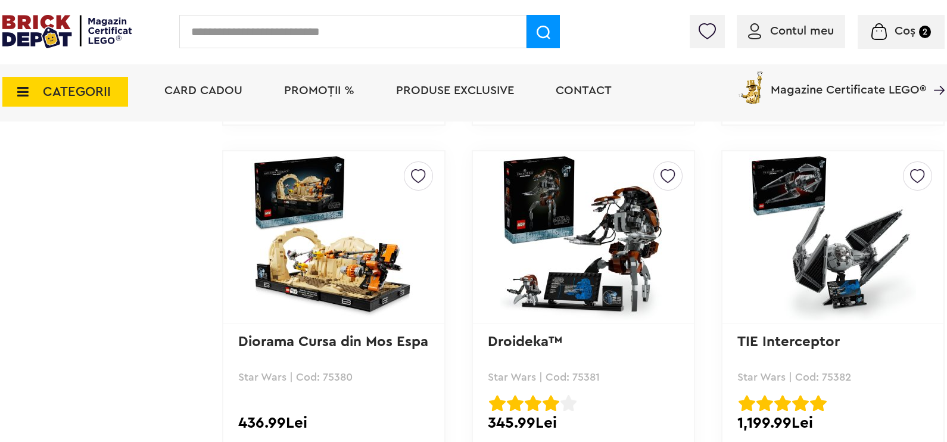
click at [885, 32] on img at bounding box center [879, 31] width 15 height 17
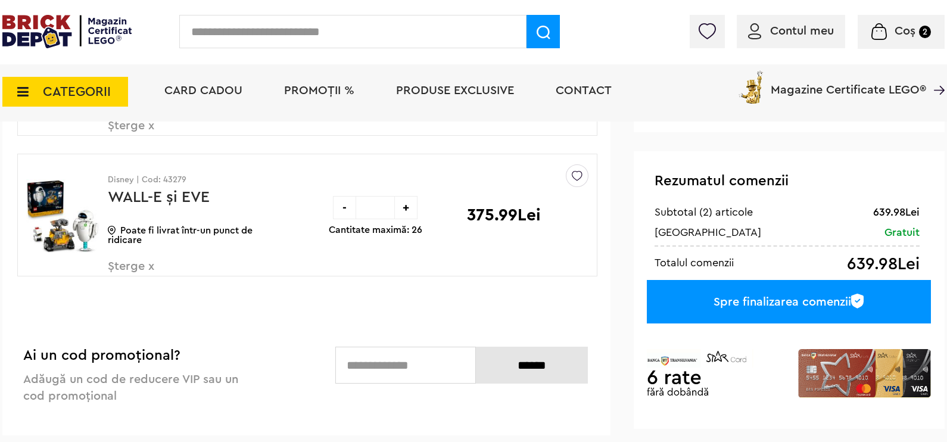
scroll to position [74, 0]
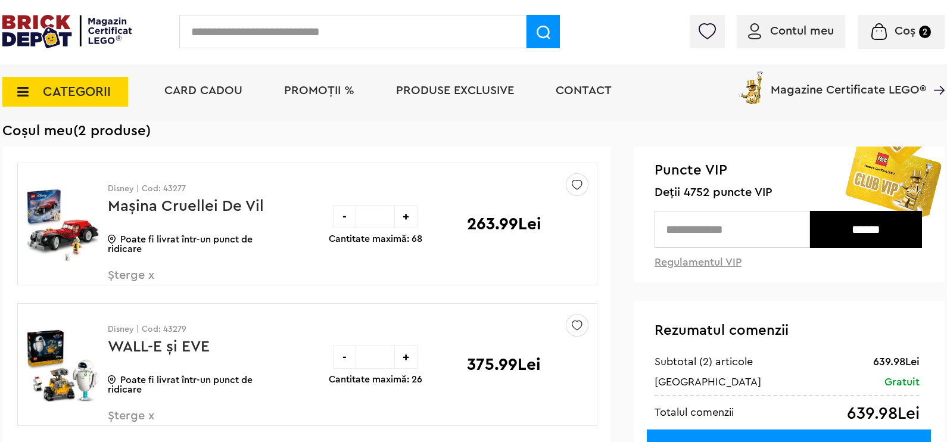
click at [322, 86] on span "PROMOȚII %" at bounding box center [319, 91] width 70 height 12
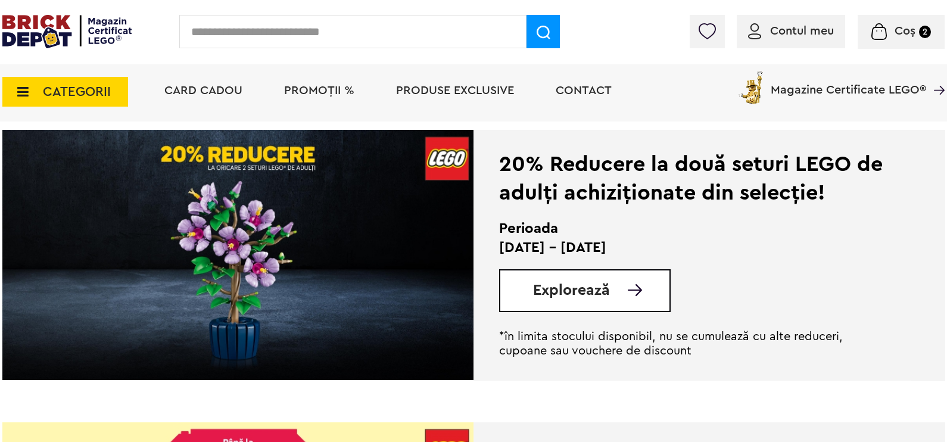
scroll to position [894, 0]
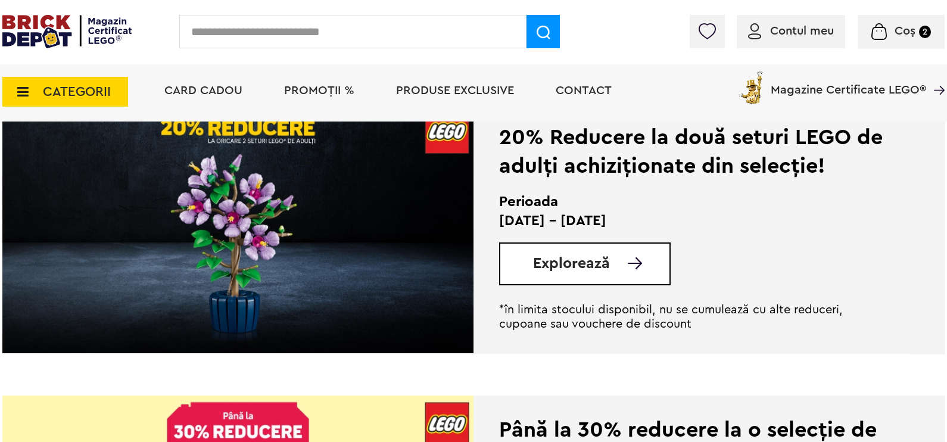
click at [595, 265] on span "Explorează" at bounding box center [571, 263] width 77 height 15
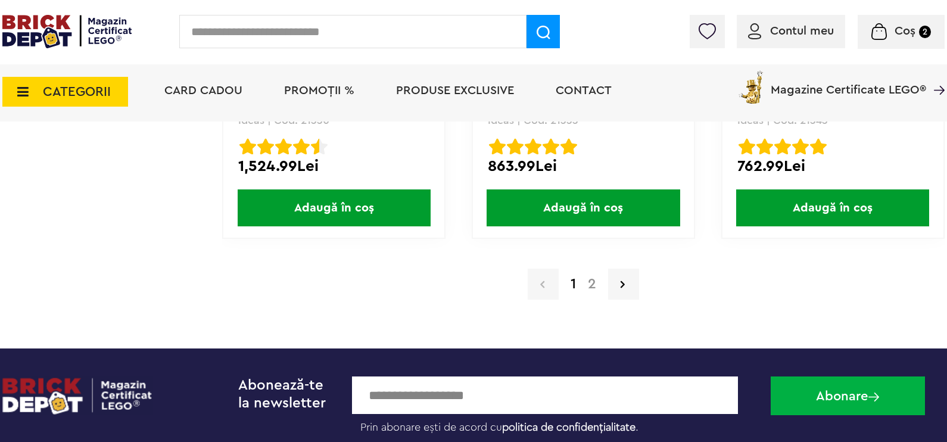
scroll to position [11653, 0]
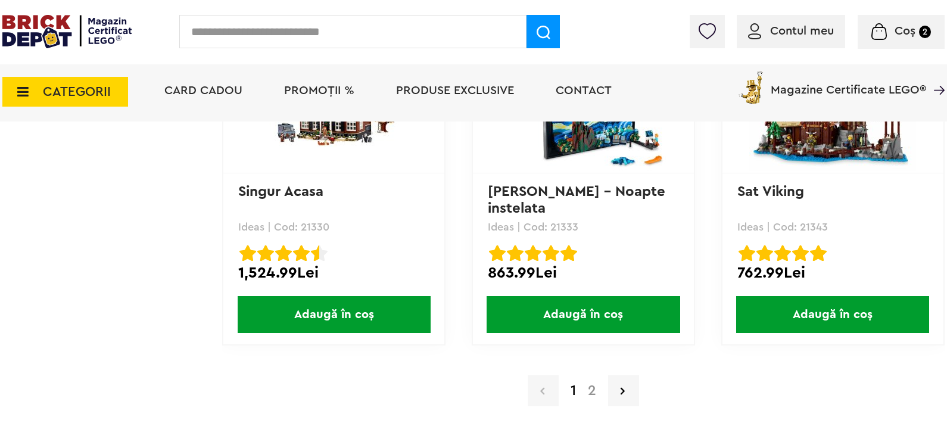
click at [590, 384] on link "2" at bounding box center [592, 391] width 20 height 14
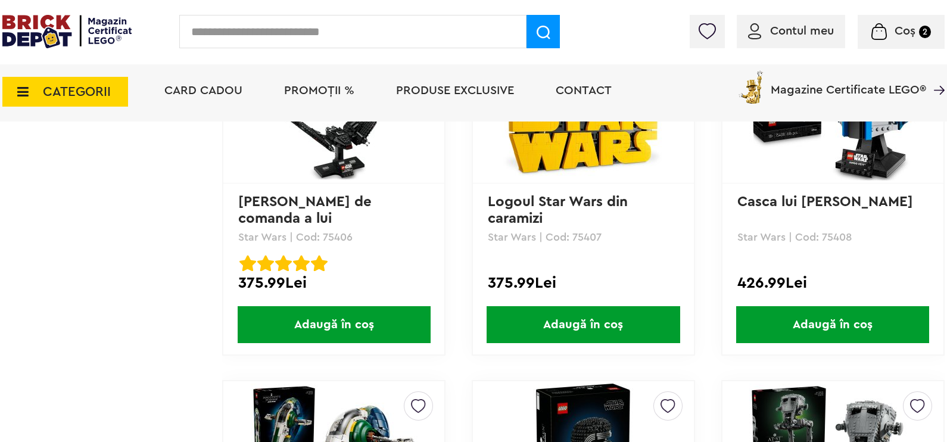
scroll to position [6083, 0]
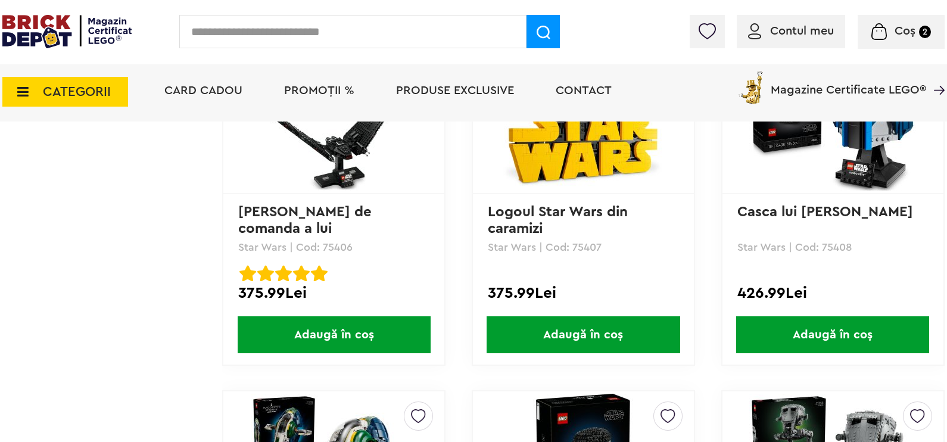
click at [813, 321] on span "Adaugă în coș" at bounding box center [832, 334] width 193 height 37
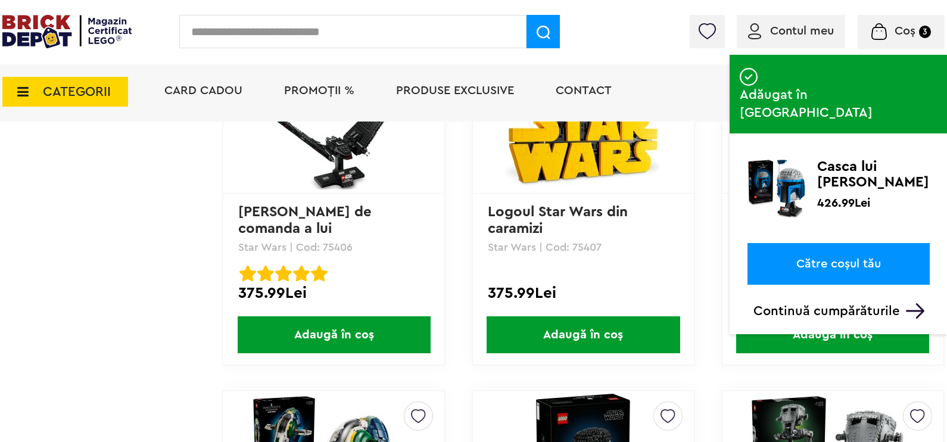
click at [826, 243] on link "Către coșul tău" at bounding box center [839, 264] width 182 height 42
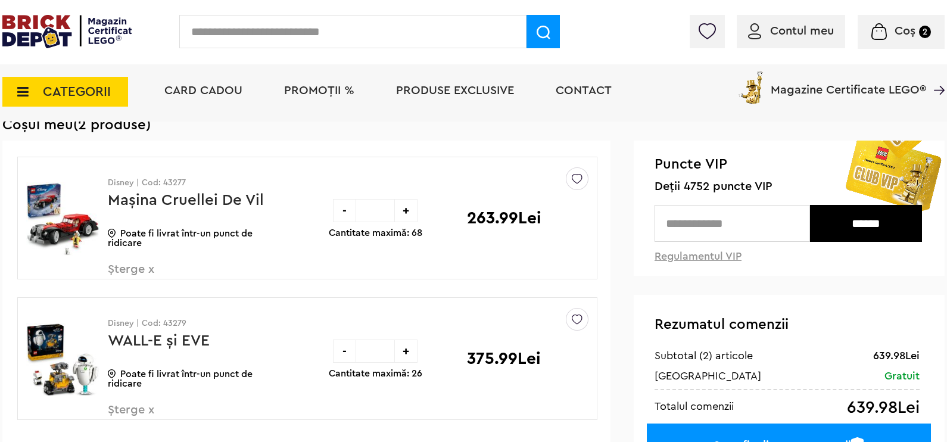
scroll to position [74, 0]
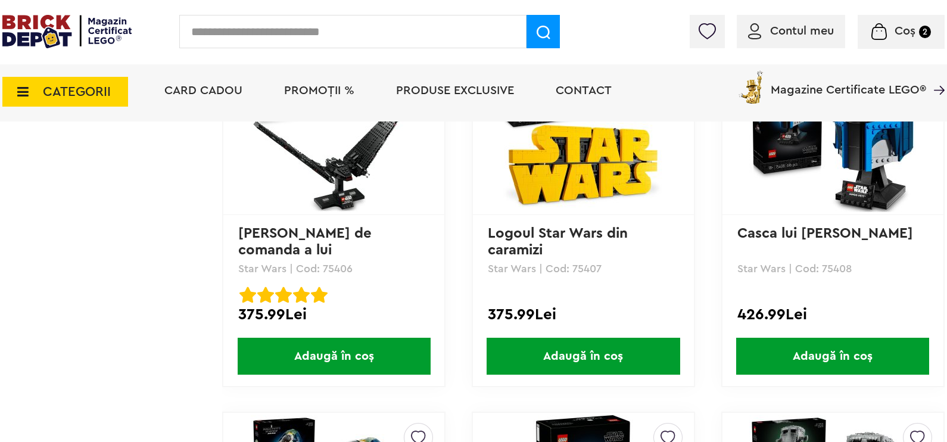
scroll to position [6083, 0]
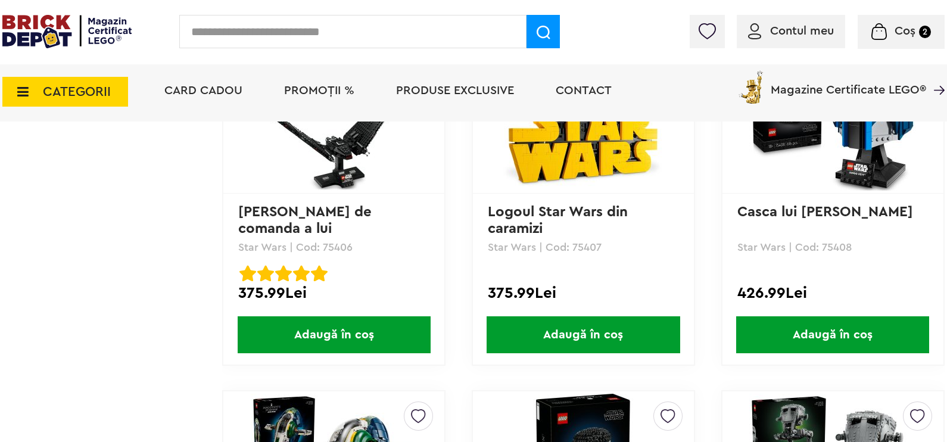
click at [811, 329] on span "Adaugă în coș" at bounding box center [832, 334] width 193 height 37
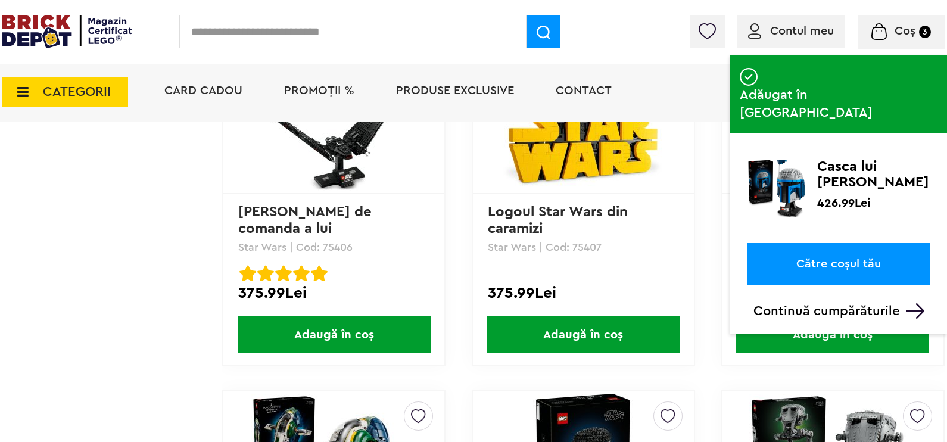
click at [820, 243] on link "Către coșul tău" at bounding box center [839, 264] width 182 height 42
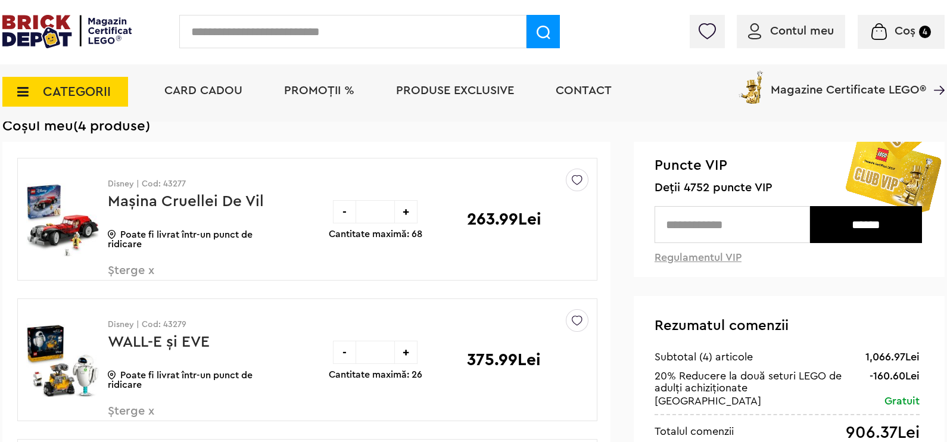
scroll to position [74, 0]
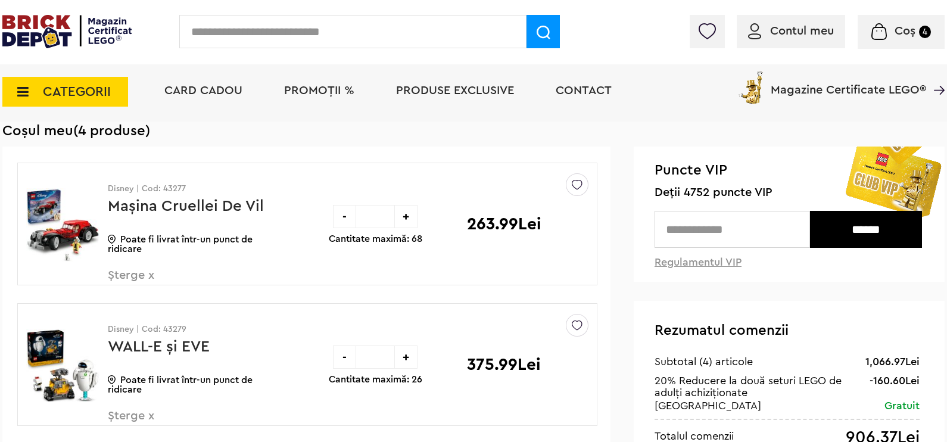
click at [114, 201] on link "Maşina Cruellei De Vil" at bounding box center [186, 205] width 156 height 15
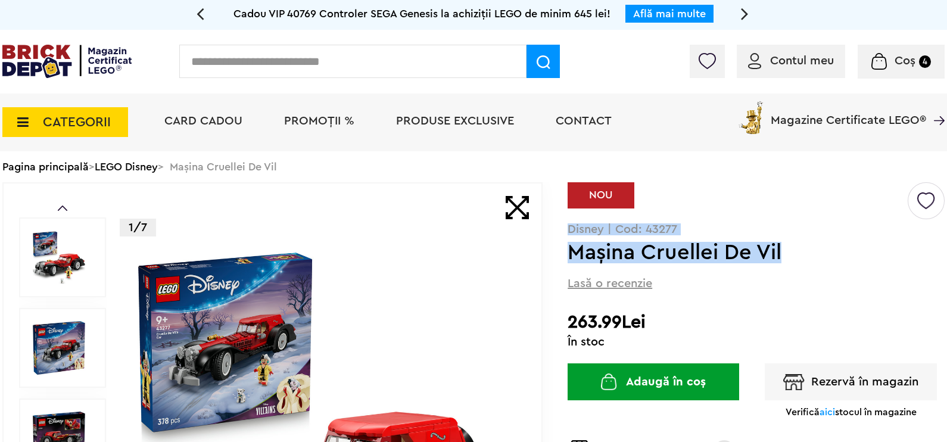
drag, startPoint x: 785, startPoint y: 254, endPoint x: 582, endPoint y: 253, distance: 202.6
click at [571, 242] on h1 "Maşina Cruellei De Vil" at bounding box center [737, 252] width 338 height 21
copy h1 "Maşina Cruellei De Vil"
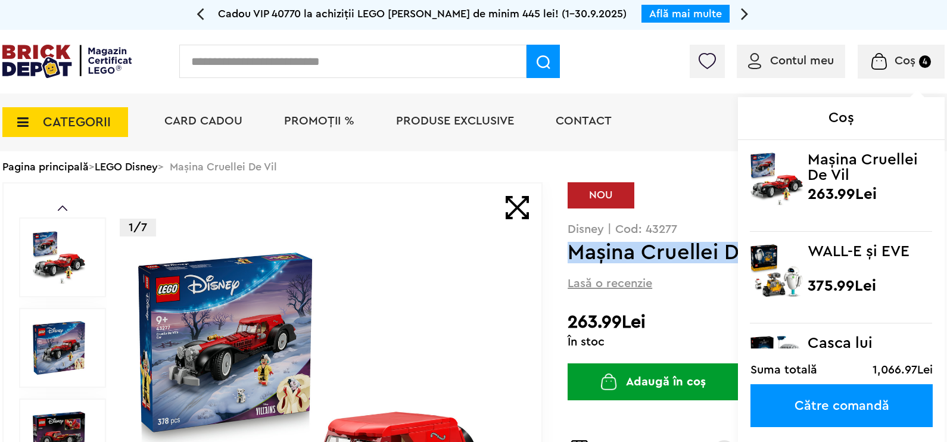
click at [890, 58] on span "Coș 4" at bounding box center [902, 61] width 60 height 12
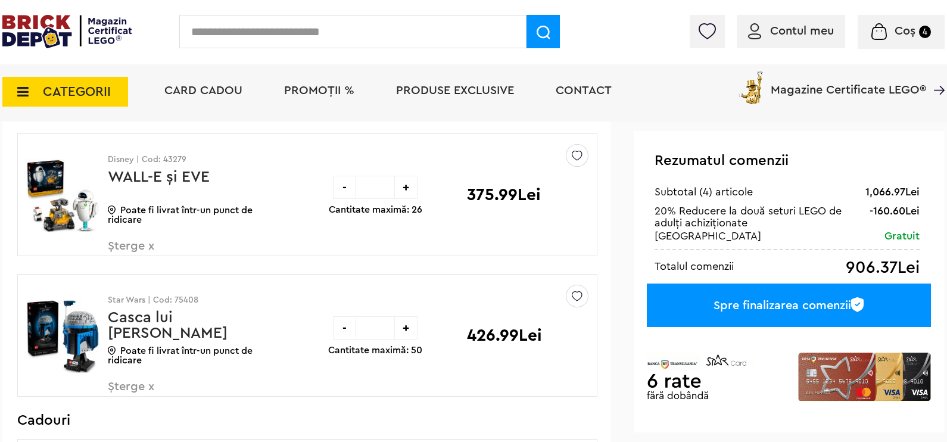
scroll to position [223, 0]
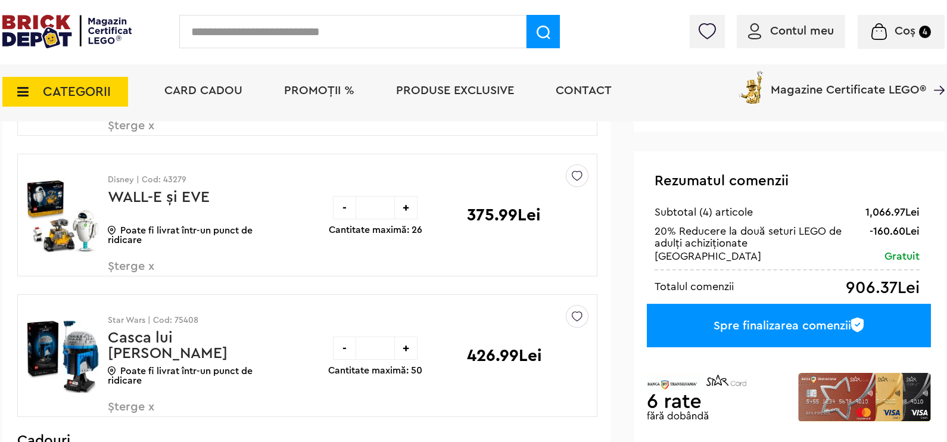
click at [344, 209] on div "-" at bounding box center [344, 207] width 23 height 23
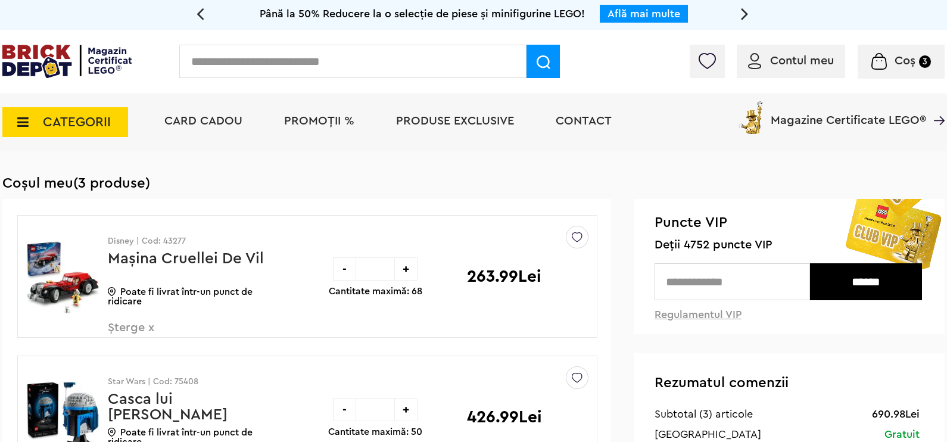
click at [341, 270] on div "-" at bounding box center [344, 268] width 23 height 23
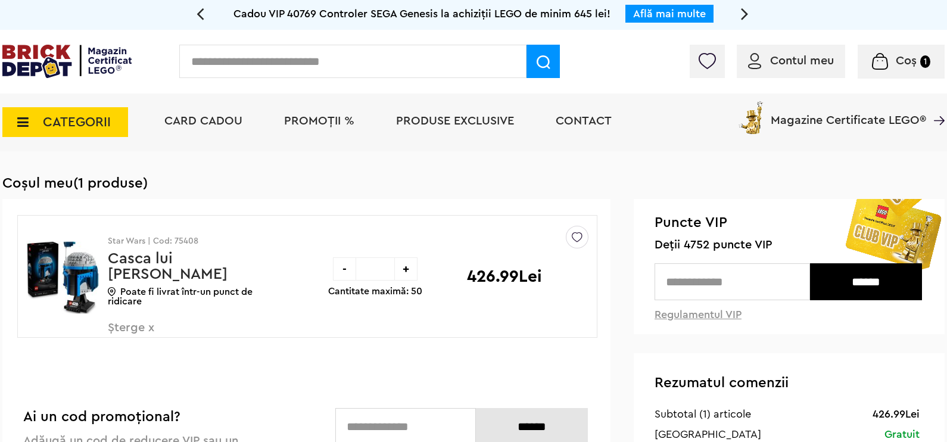
click at [321, 112] on li "PROMOȚII %" at bounding box center [319, 123] width 94 height 58
click at [321, 120] on span "PROMOȚII %" at bounding box center [319, 121] width 70 height 12
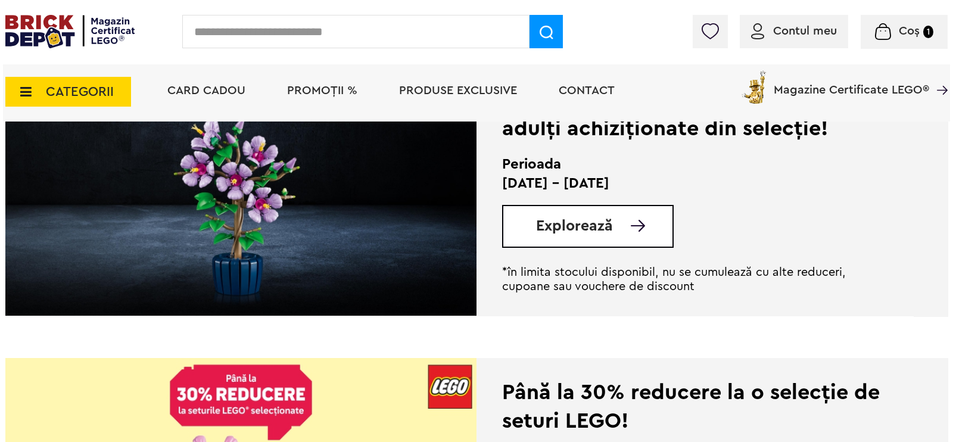
scroll to position [968, 0]
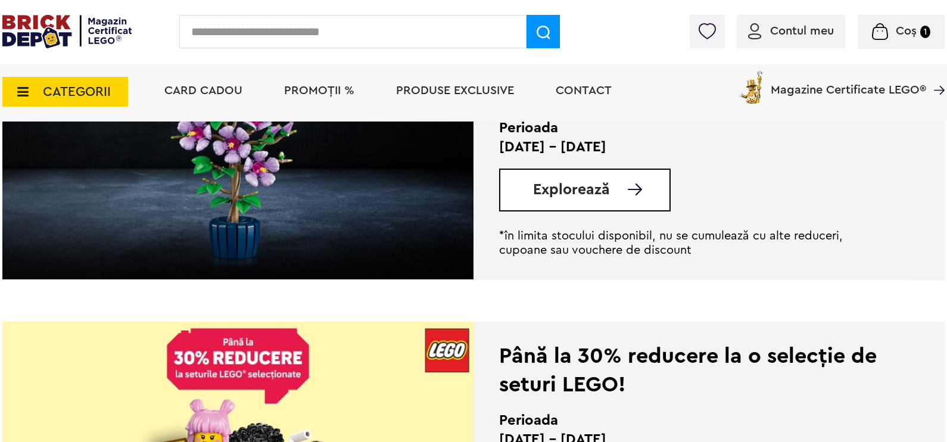
click at [37, 86] on span "CATEGORII" at bounding box center [65, 92] width 126 height 30
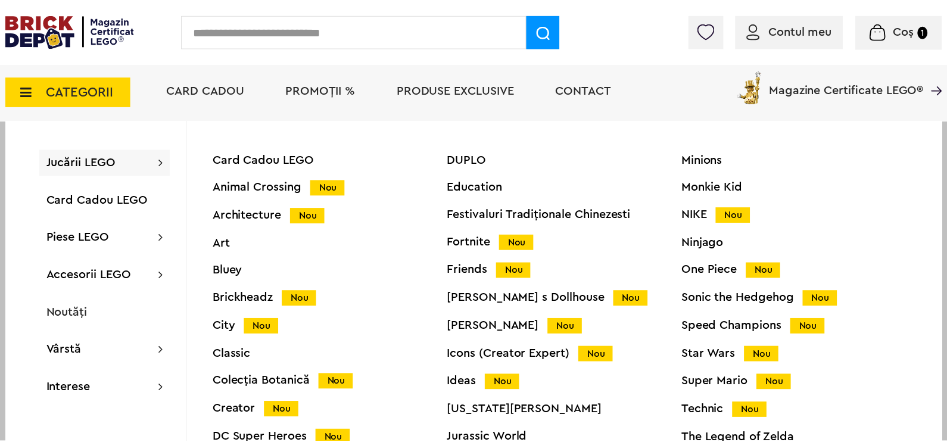
scroll to position [49, 0]
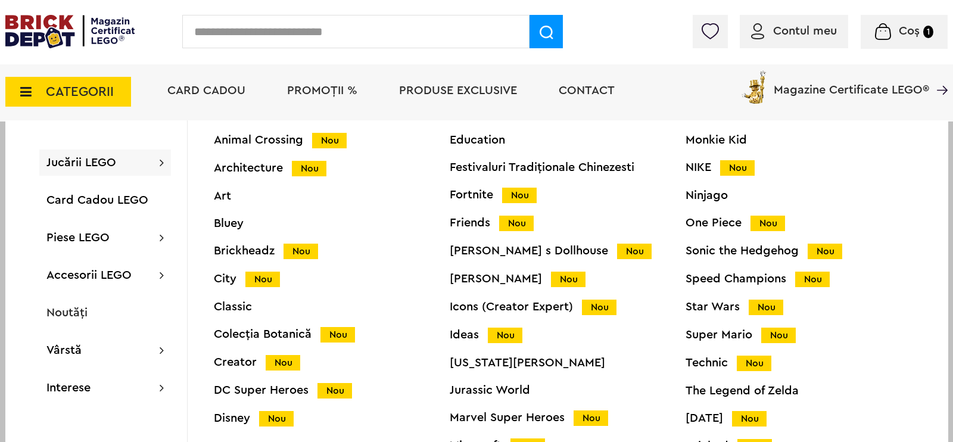
click at [236, 415] on div "Disney Nou" at bounding box center [332, 418] width 236 height 13
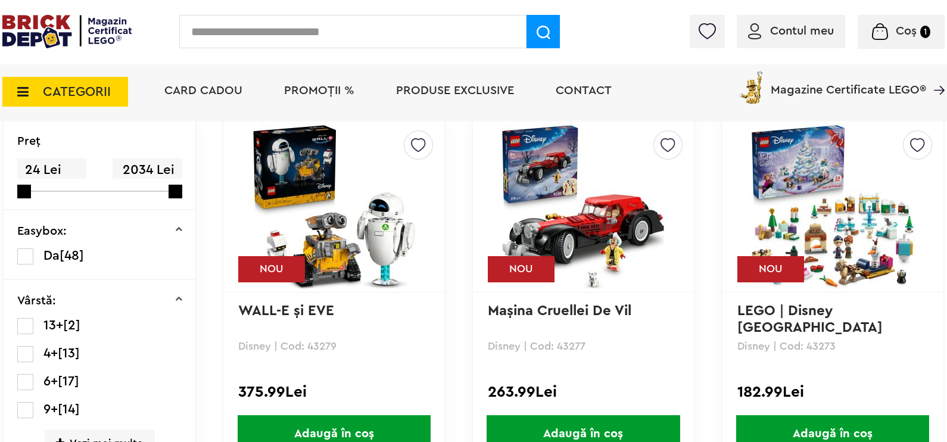
scroll to position [297, 0]
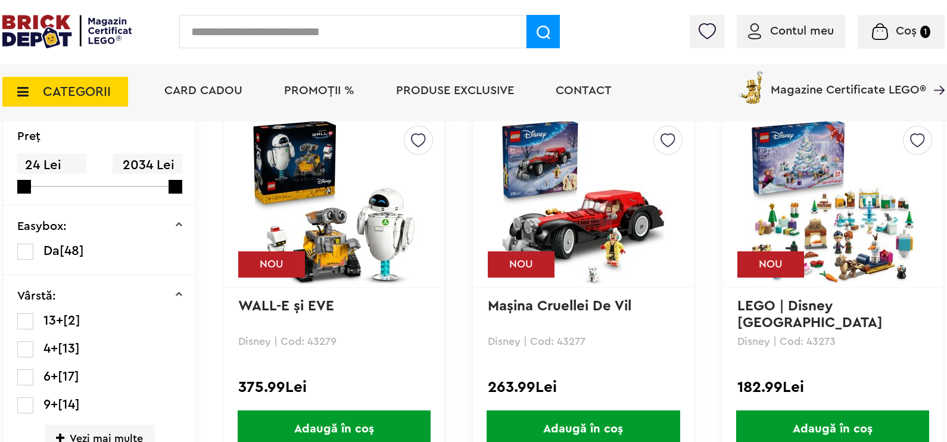
click at [342, 424] on span "Adaugă în coș" at bounding box center [334, 428] width 193 height 37
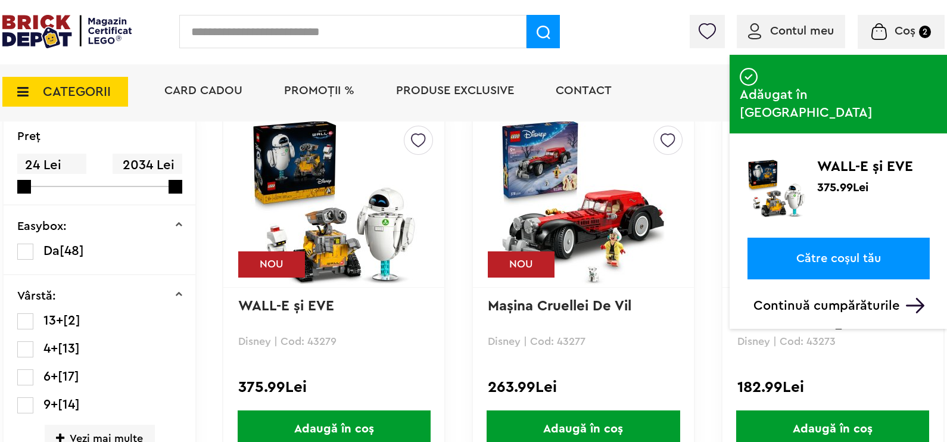
click at [825, 238] on link "Către coșul tău" at bounding box center [839, 259] width 182 height 42
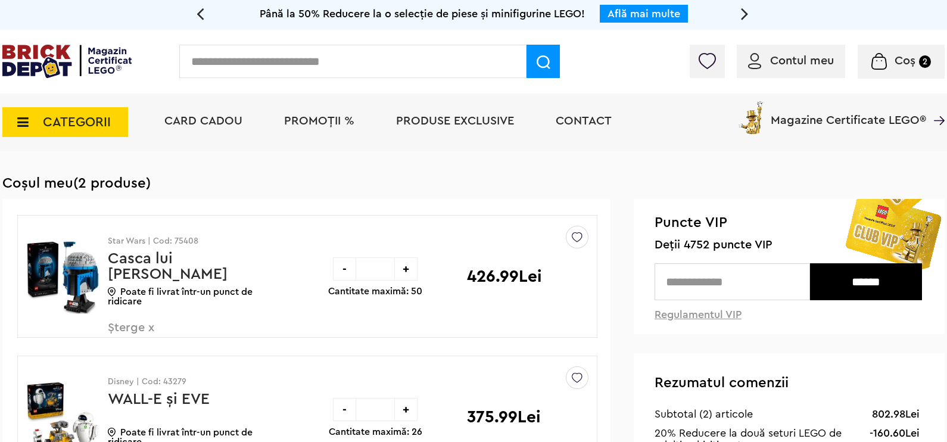
click at [74, 107] on div "CATEGORII Jucării LEGO Card Cadou LEGO Animal Crossing Nou Architecture Nou Art…" at bounding box center [65, 115] width 126 height 43
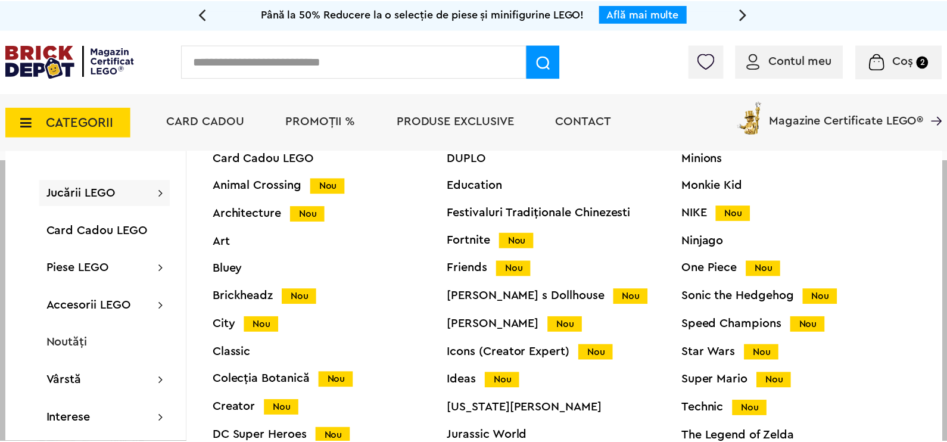
scroll to position [49, 0]
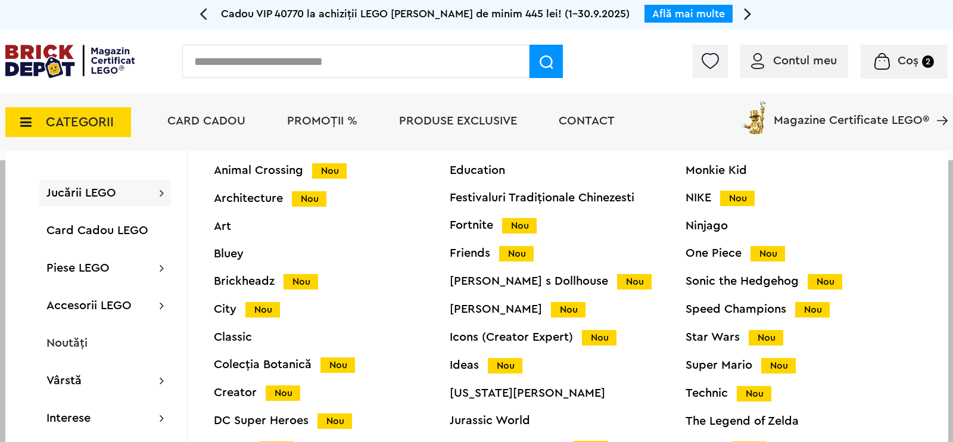
click at [89, 195] on span "Jucării LEGO" at bounding box center [81, 193] width 70 height 12
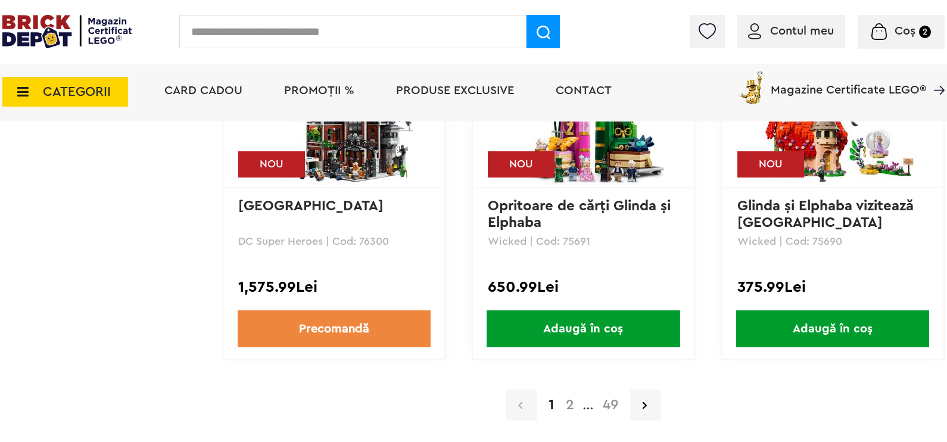
scroll to position [2532, 0]
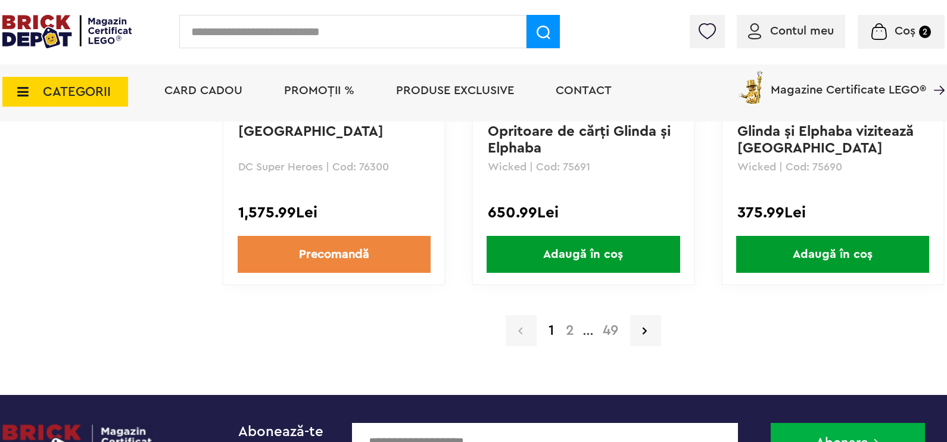
click at [568, 328] on link "2" at bounding box center [570, 331] width 20 height 14
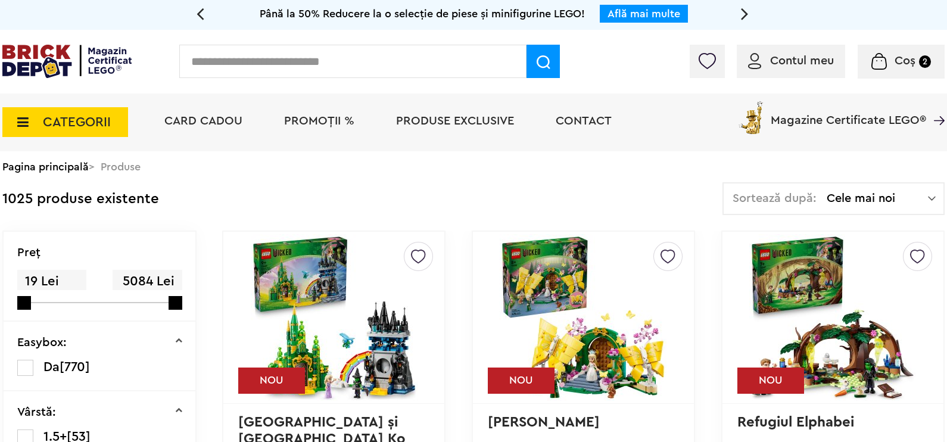
click at [95, 117] on span "CATEGORII" at bounding box center [77, 122] width 68 height 13
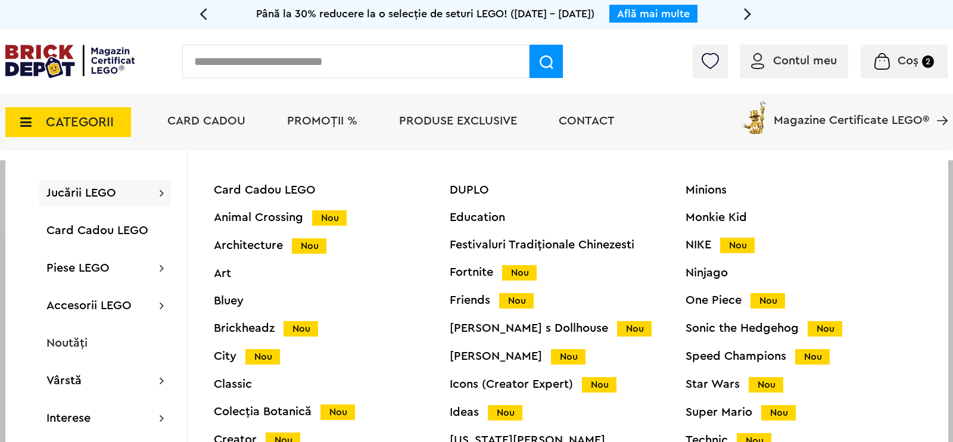
click at [260, 329] on div "Brickheadz Nou" at bounding box center [332, 328] width 236 height 13
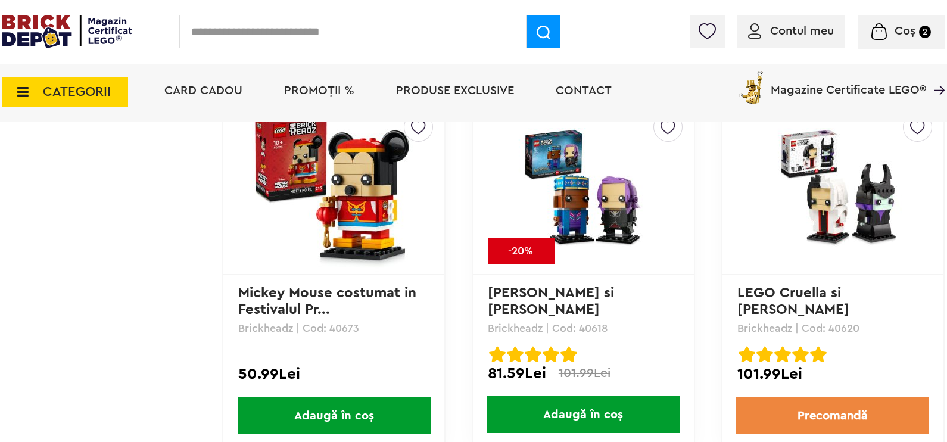
scroll to position [3351, 0]
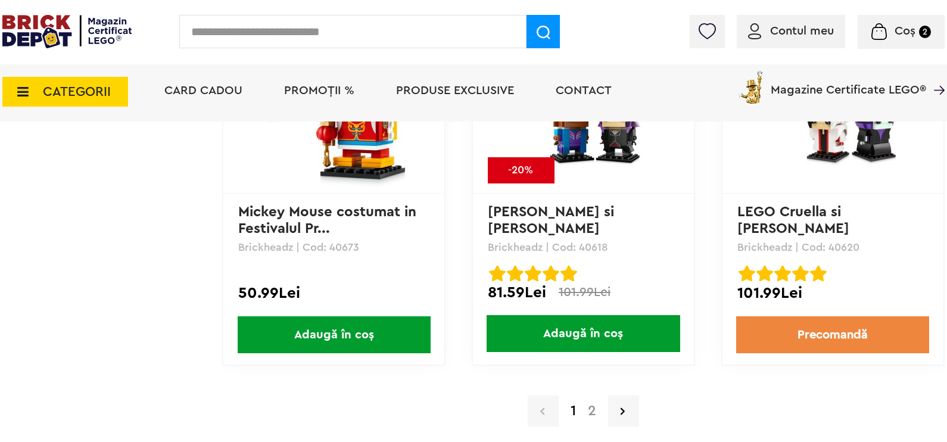
click at [592, 404] on link "2" at bounding box center [592, 411] width 20 height 14
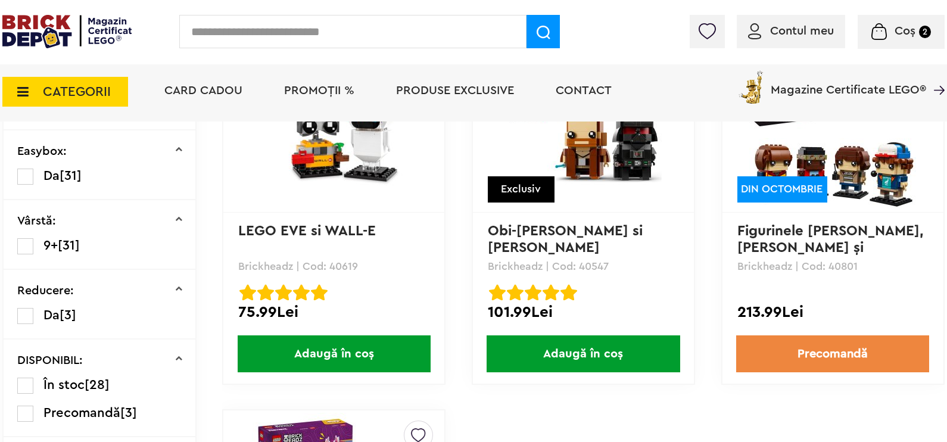
scroll to position [297, 0]
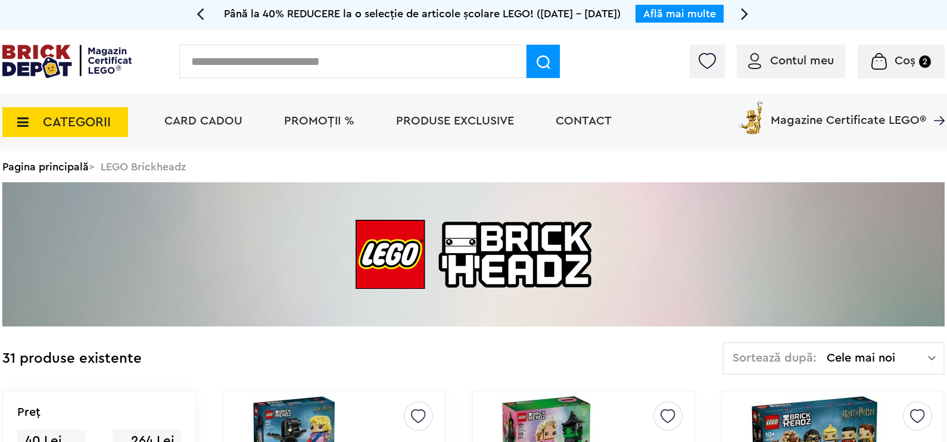
click at [15, 116] on icon at bounding box center [19, 122] width 18 height 13
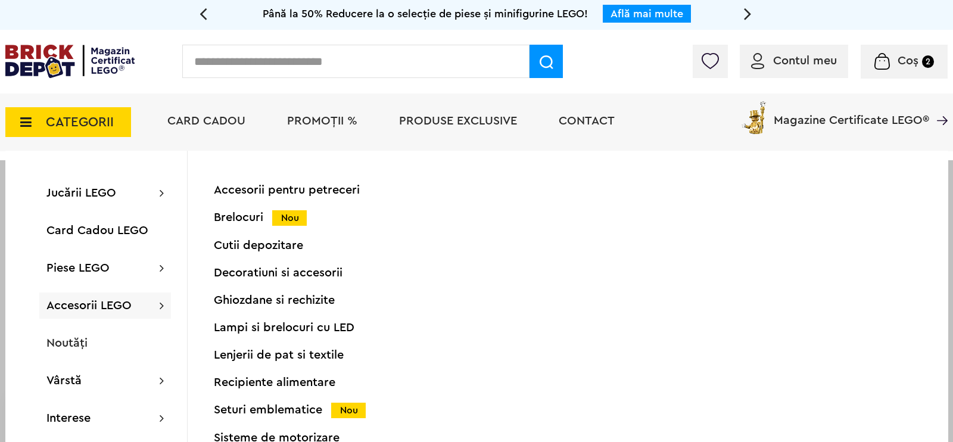
click at [229, 219] on div "Brelocuri Nou" at bounding box center [332, 218] width 236 height 13
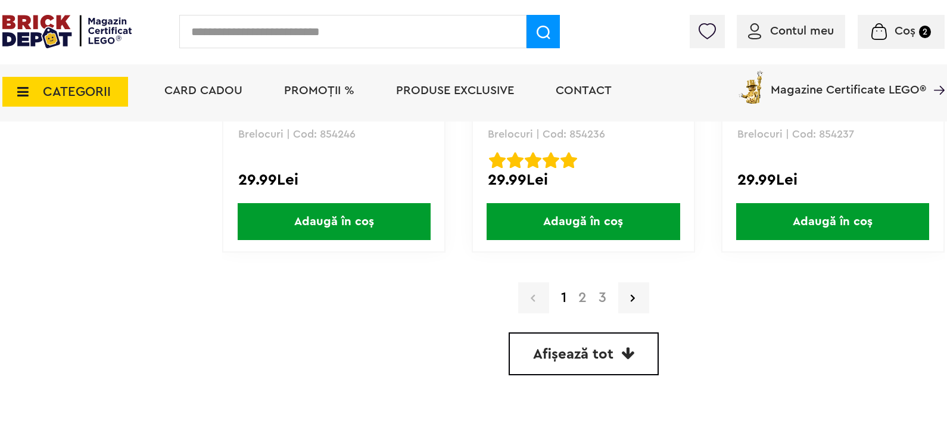
scroll to position [3500, 0]
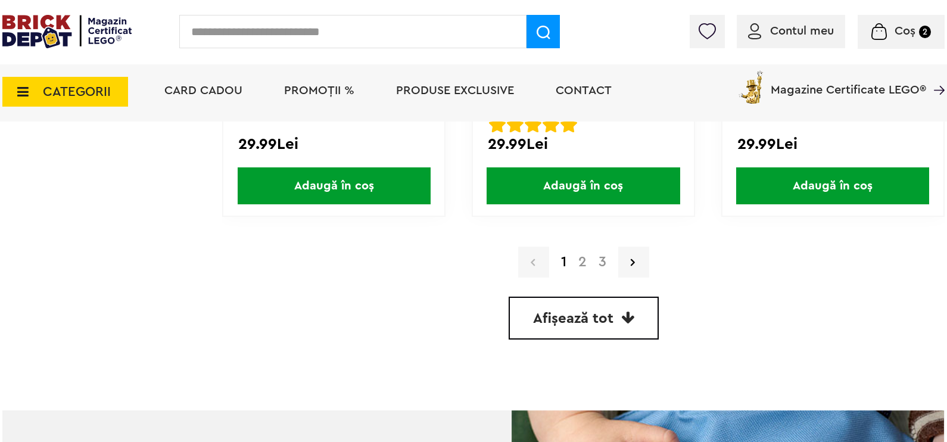
click at [579, 312] on span "Afișează tot" at bounding box center [573, 319] width 80 height 14
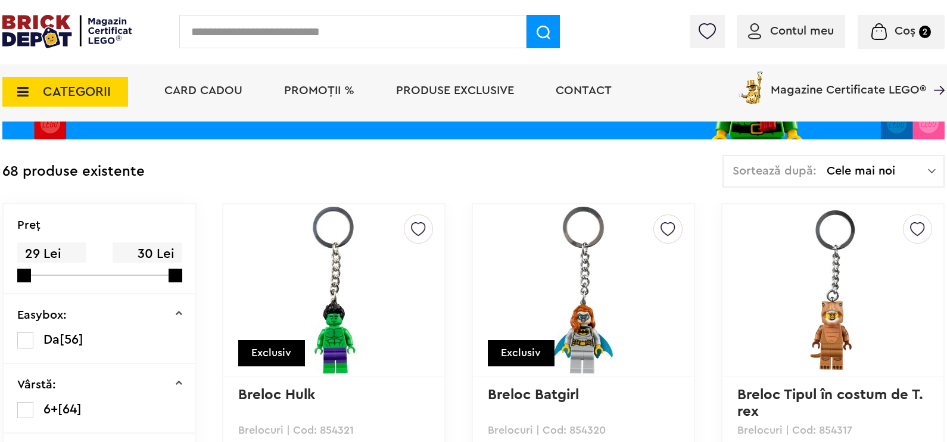
scroll to position [125, 0]
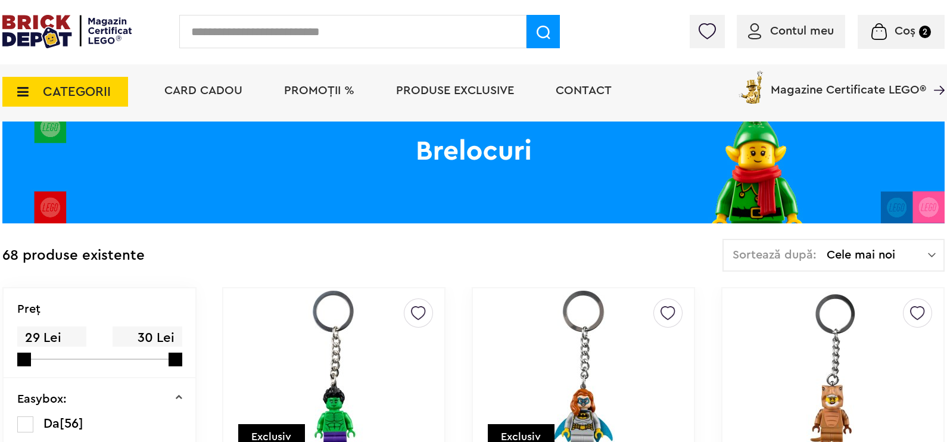
click at [94, 82] on span "CATEGORII" at bounding box center [65, 92] width 126 height 30
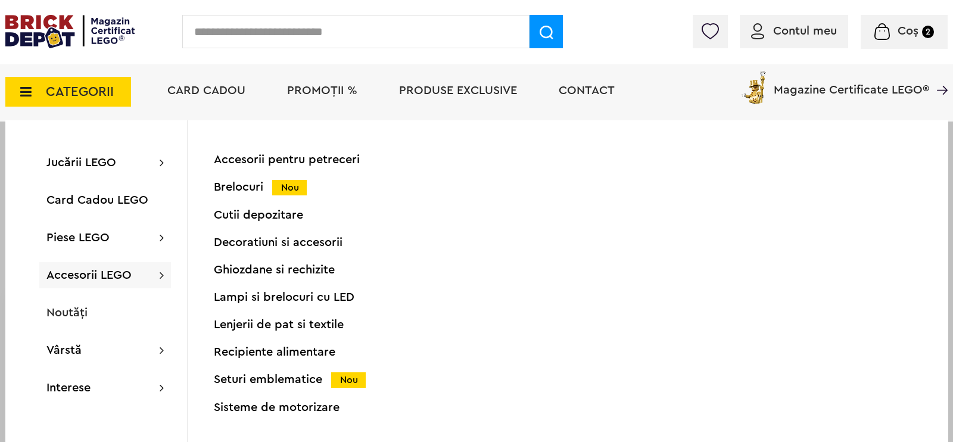
click at [257, 378] on div "Seturi emblematice Nou" at bounding box center [332, 380] width 236 height 13
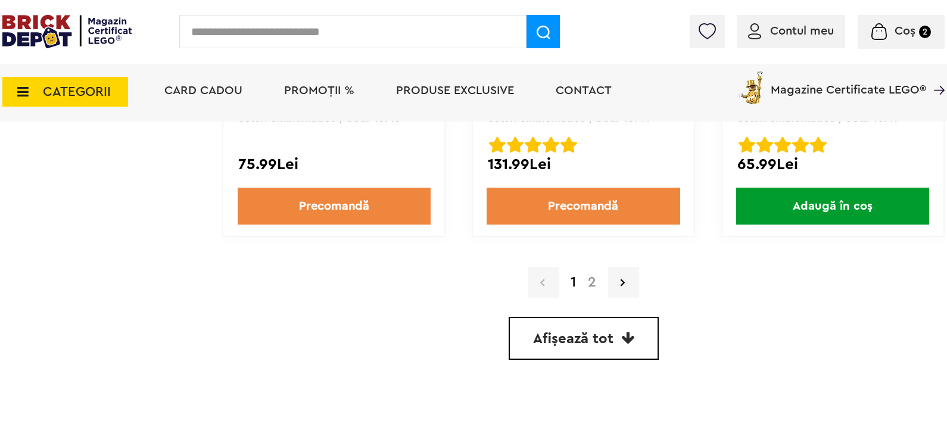
scroll to position [3503, 0]
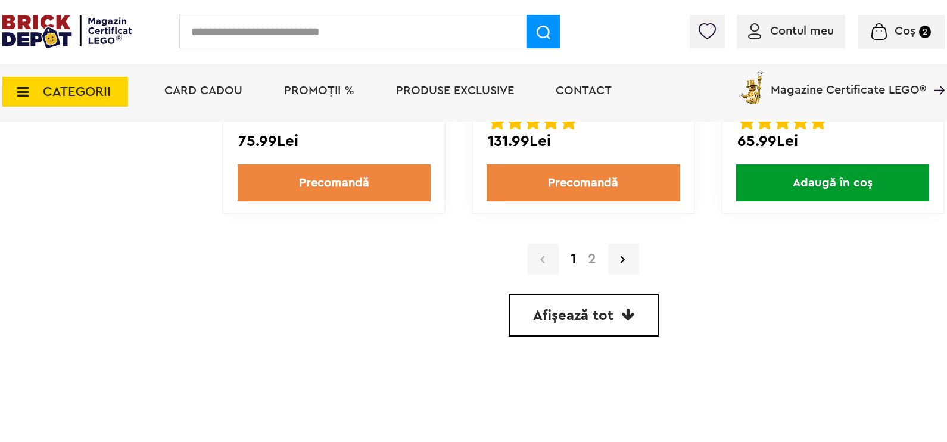
click at [613, 303] on link "Afișează tot" at bounding box center [584, 315] width 150 height 43
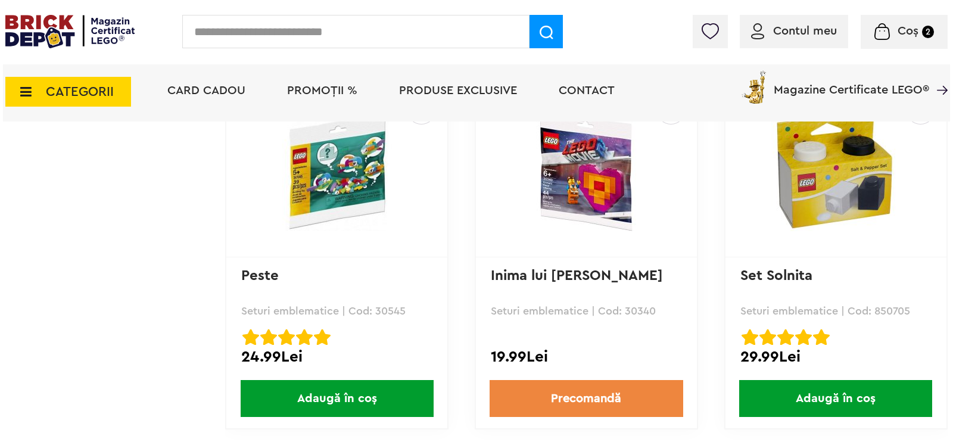
scroll to position [5115, 0]
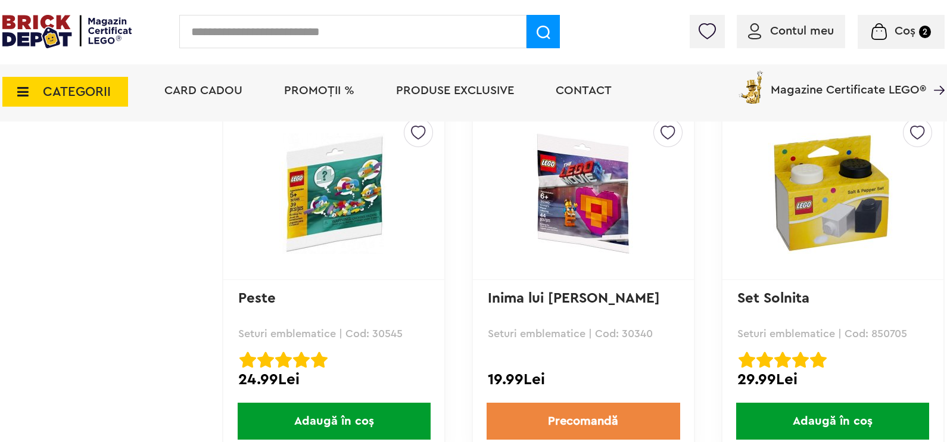
click at [36, 100] on span "CATEGORII" at bounding box center [65, 92] width 126 height 30
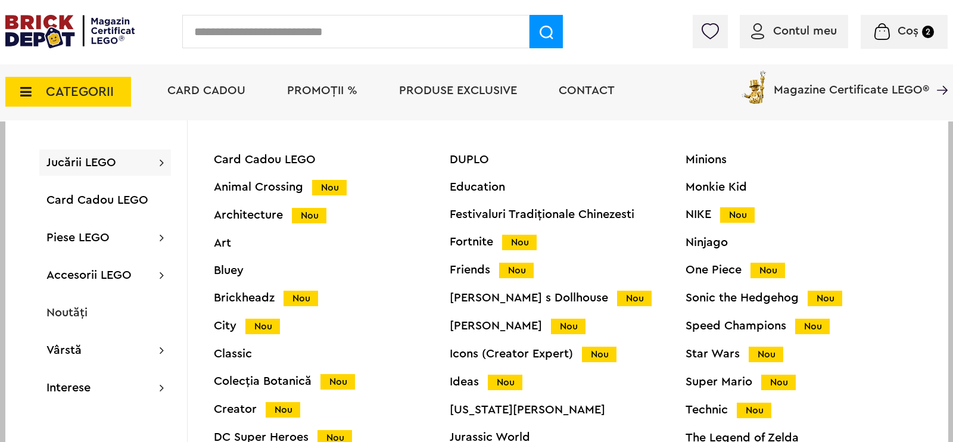
click at [332, 94] on span "PROMOȚII %" at bounding box center [322, 91] width 70 height 12
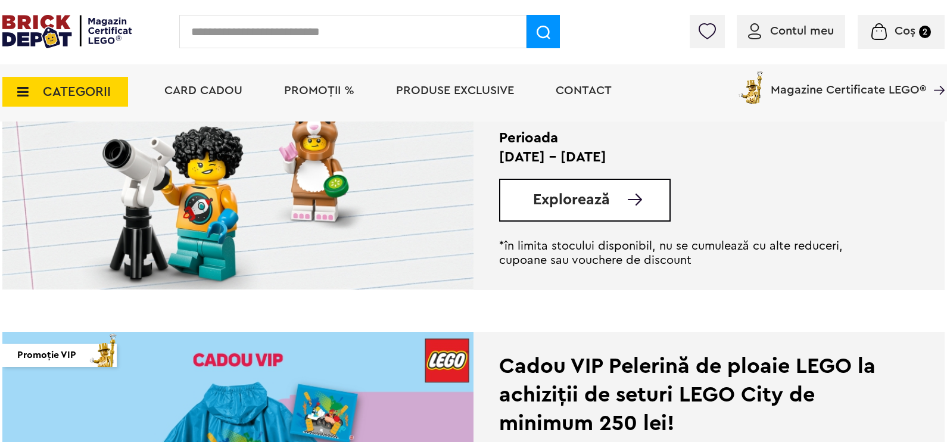
click at [575, 192] on span "Explorează" at bounding box center [571, 199] width 77 height 15
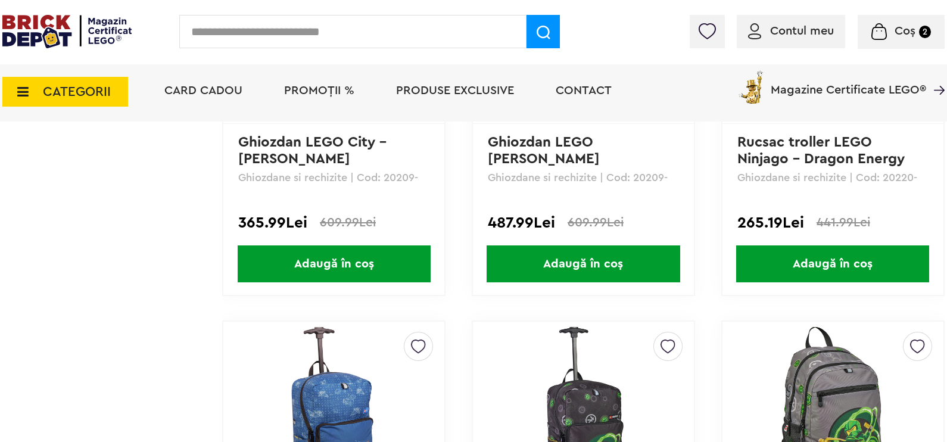
scroll to position [1861, 0]
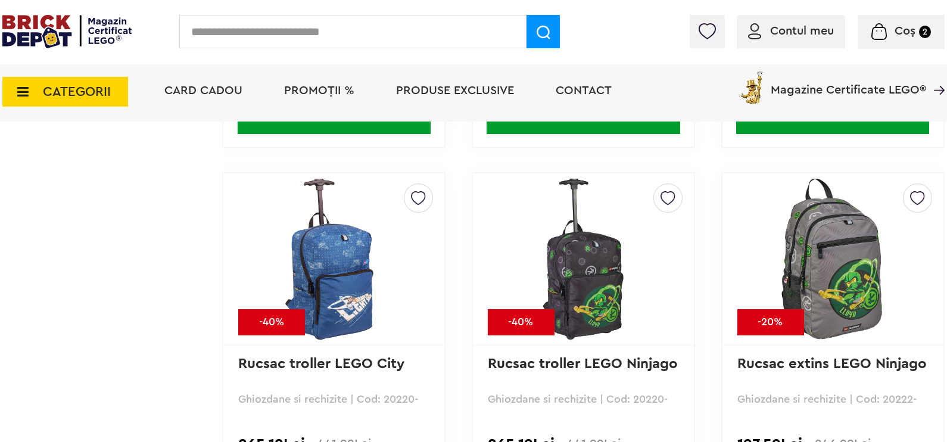
click at [301, 88] on span "PROMOȚII %" at bounding box center [319, 91] width 70 height 12
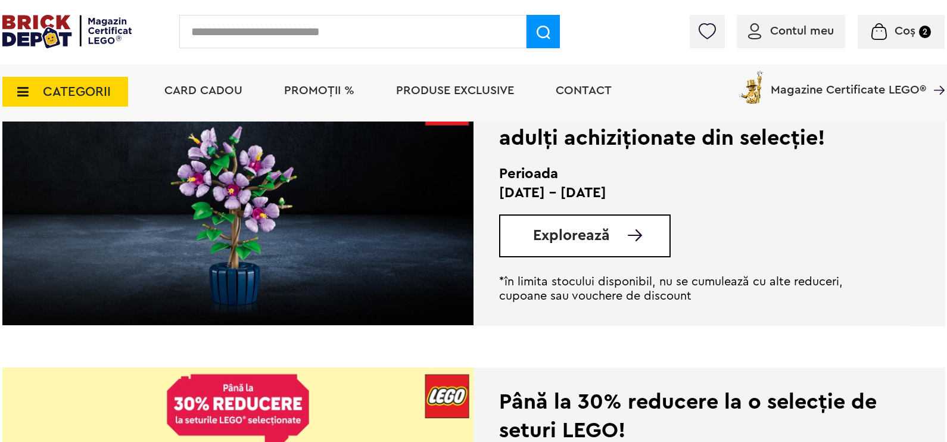
scroll to position [1117, 0]
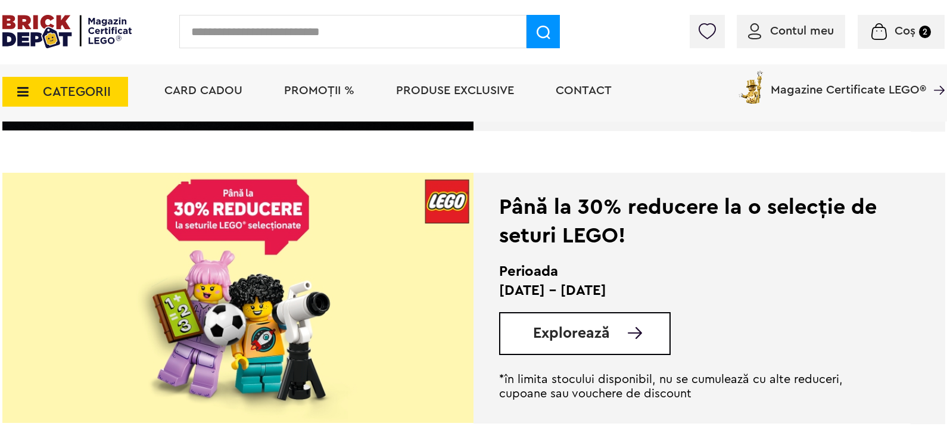
click at [565, 340] on span "Explorează" at bounding box center [571, 333] width 77 height 15
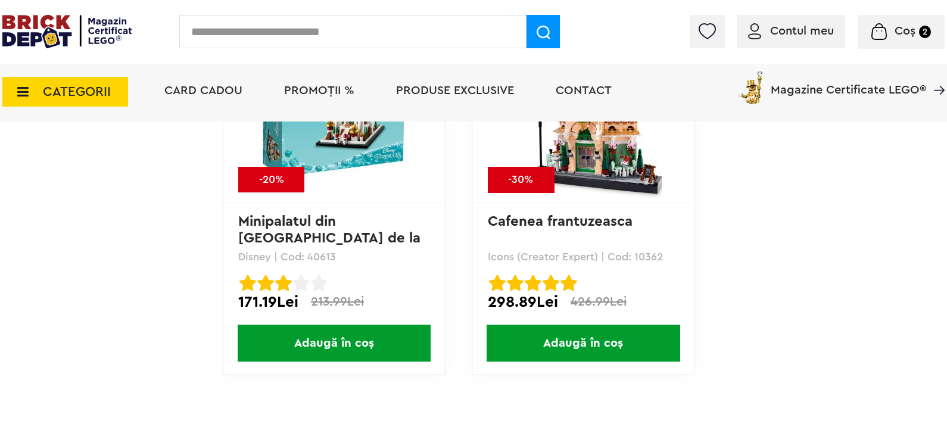
scroll to position [9831, 0]
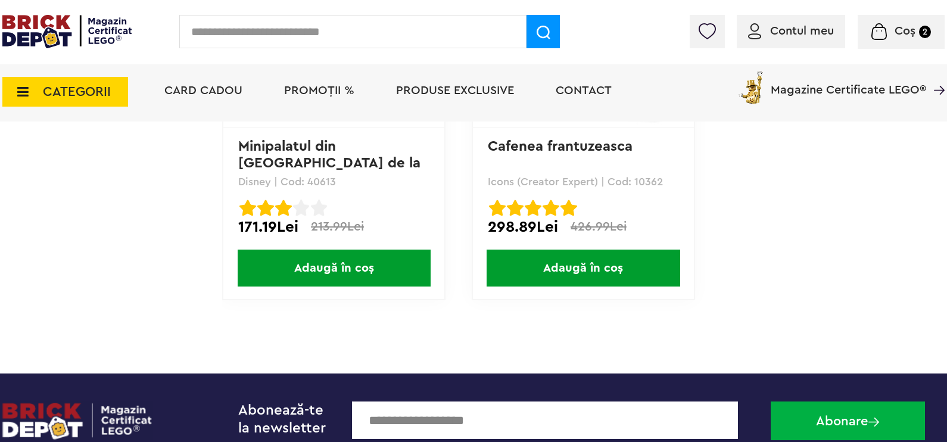
click at [73, 85] on span "CATEGORII" at bounding box center [77, 91] width 68 height 13
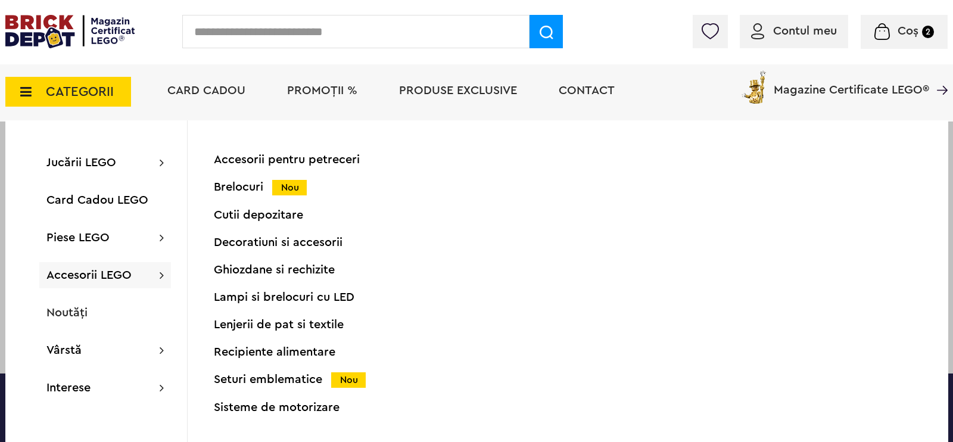
click at [251, 377] on div "Seturi emblematice Nou" at bounding box center [332, 380] width 236 height 13
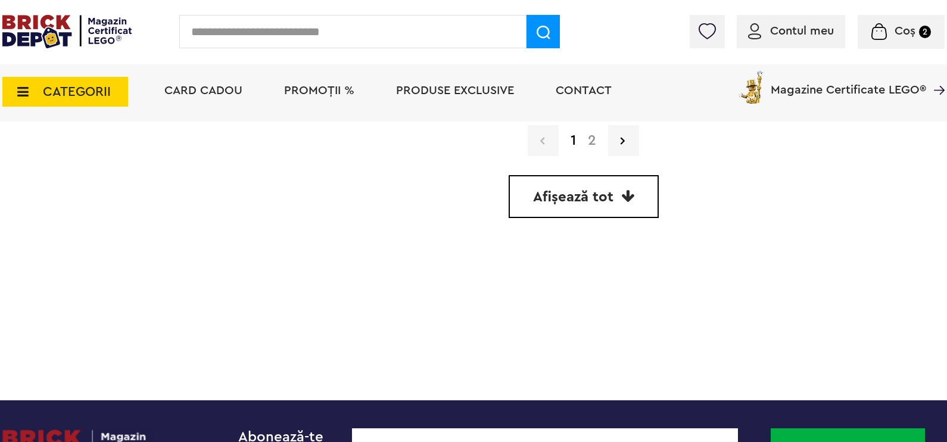
scroll to position [3500, 0]
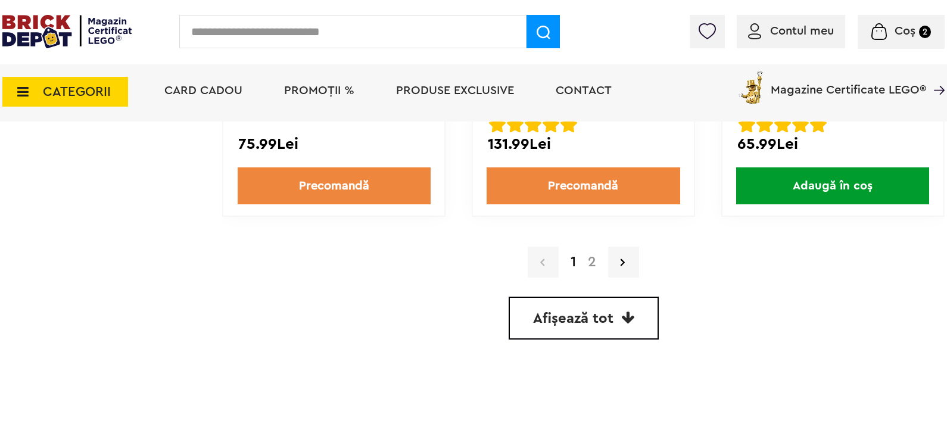
click at [618, 308] on link "Afișează tot" at bounding box center [584, 318] width 150 height 43
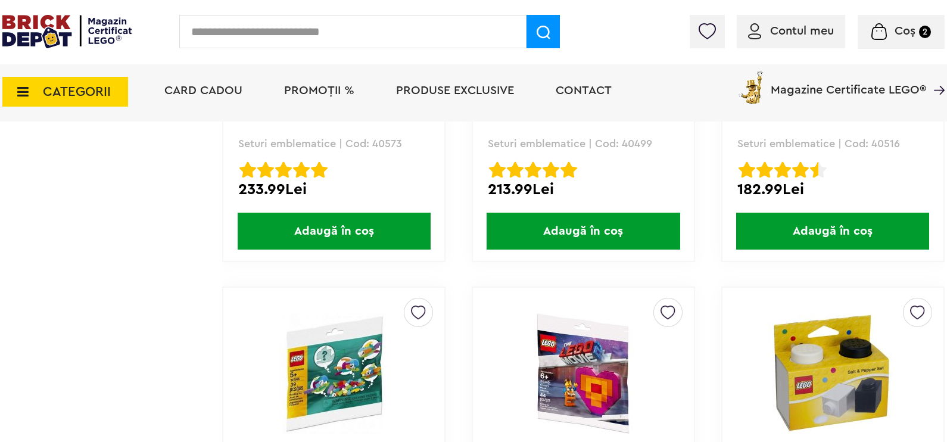
scroll to position [4966, 0]
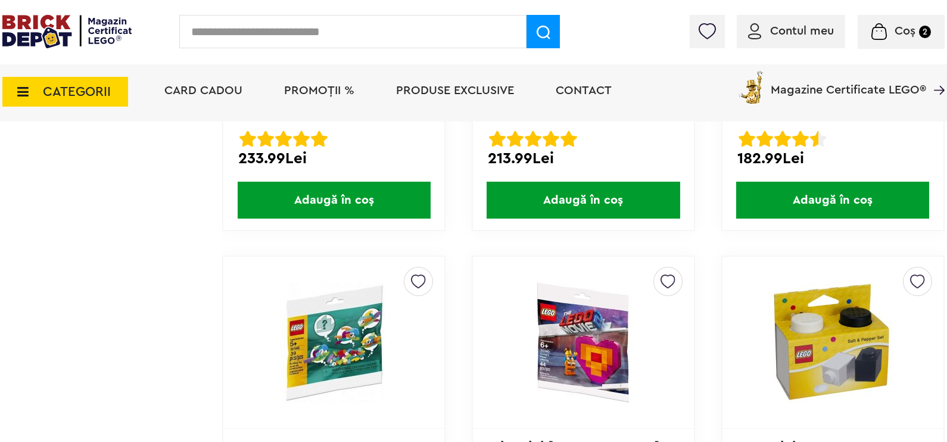
click at [838, 341] on img at bounding box center [833, 342] width 167 height 120
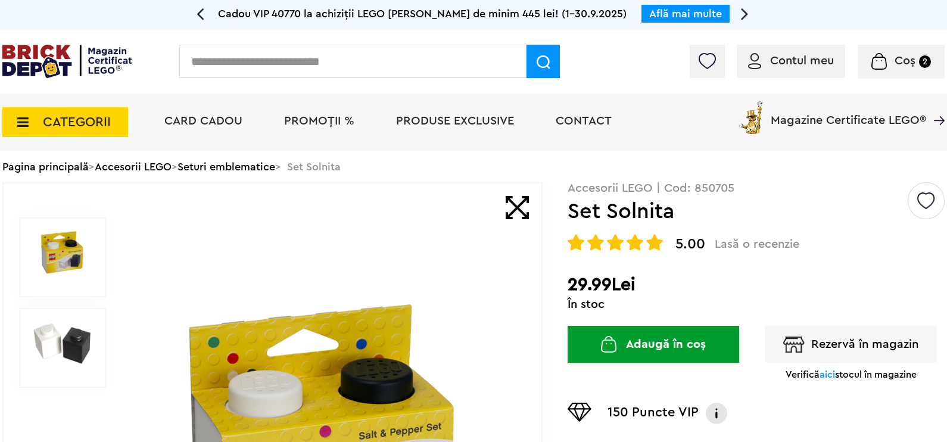
click at [692, 352] on button "Adaugă în coș" at bounding box center [654, 344] width 172 height 37
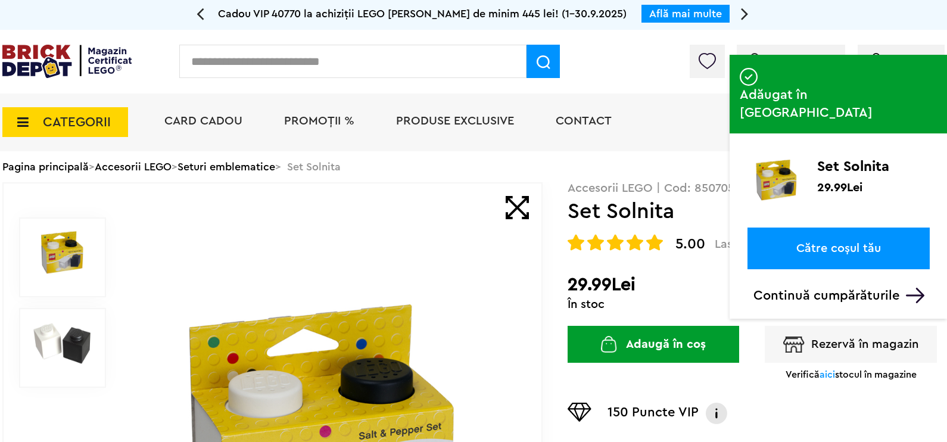
click at [841, 228] on link "Către coșul tău" at bounding box center [839, 249] width 182 height 42
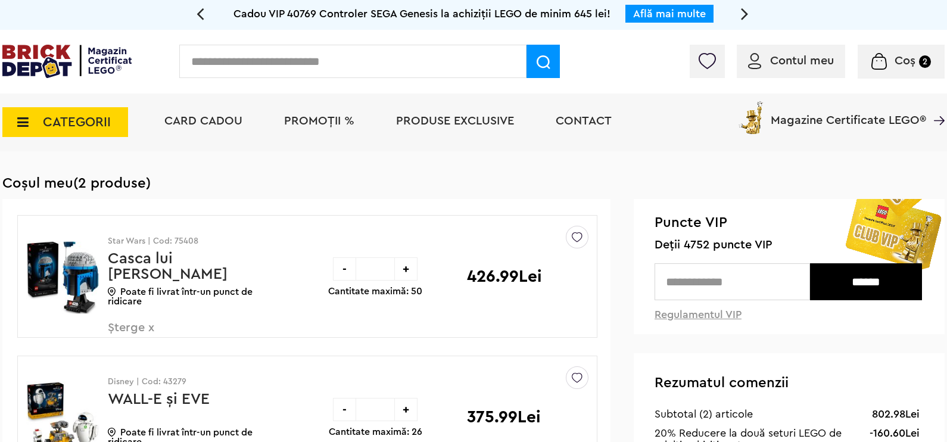
click at [888, 57] on span "Coș 2" at bounding box center [902, 61] width 60 height 12
click at [75, 121] on span "CATEGORII" at bounding box center [77, 122] width 68 height 13
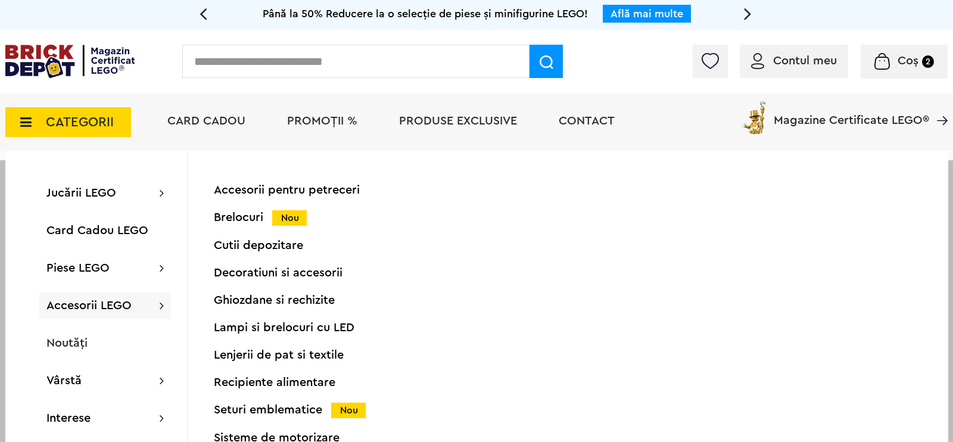
click at [320, 409] on div "Seturi emblematice Nou" at bounding box center [332, 410] width 236 height 13
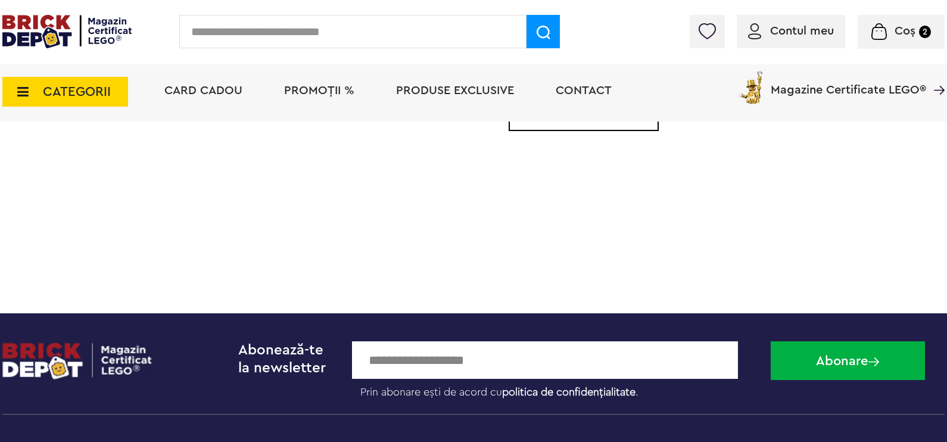
scroll to position [3426, 0]
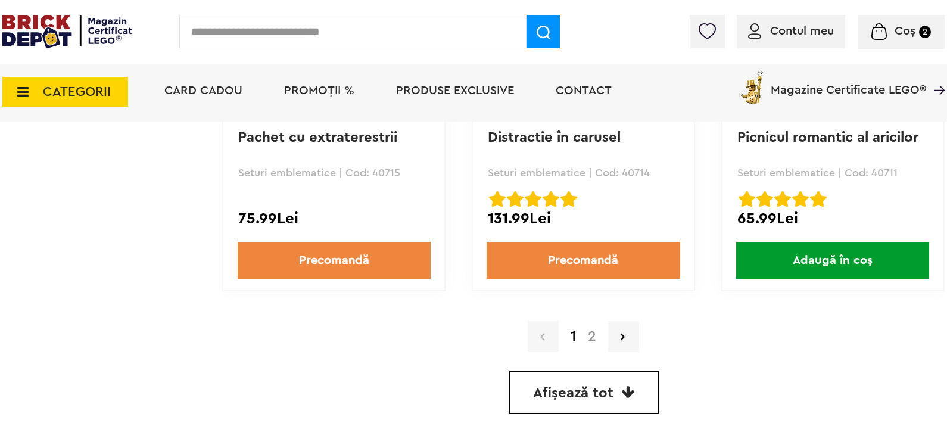
click at [631, 390] on icon at bounding box center [627, 392] width 13 height 14
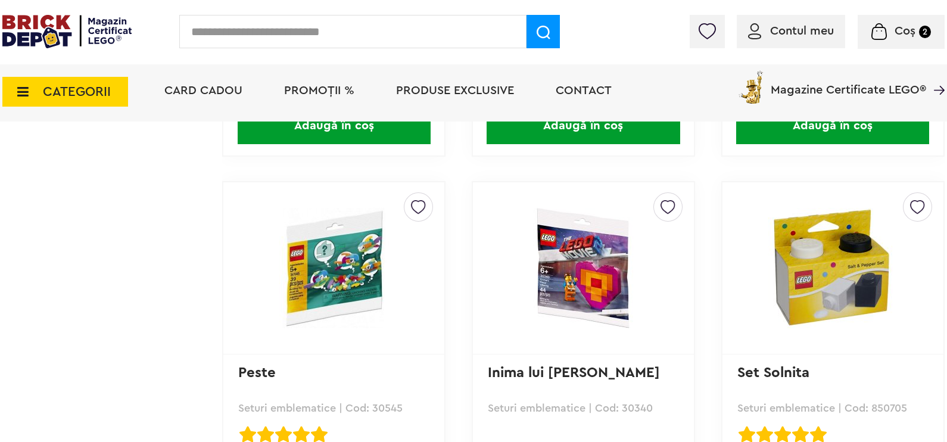
scroll to position [5264, 0]
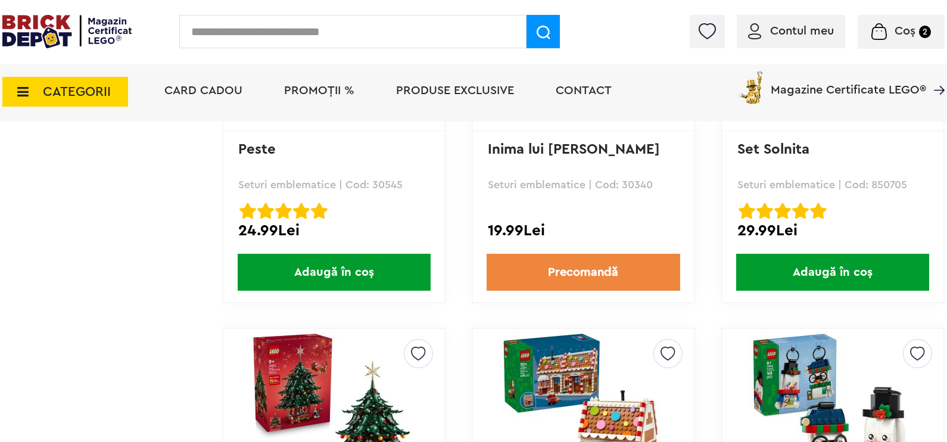
click at [806, 266] on span "Adaugă în coș" at bounding box center [832, 272] width 193 height 37
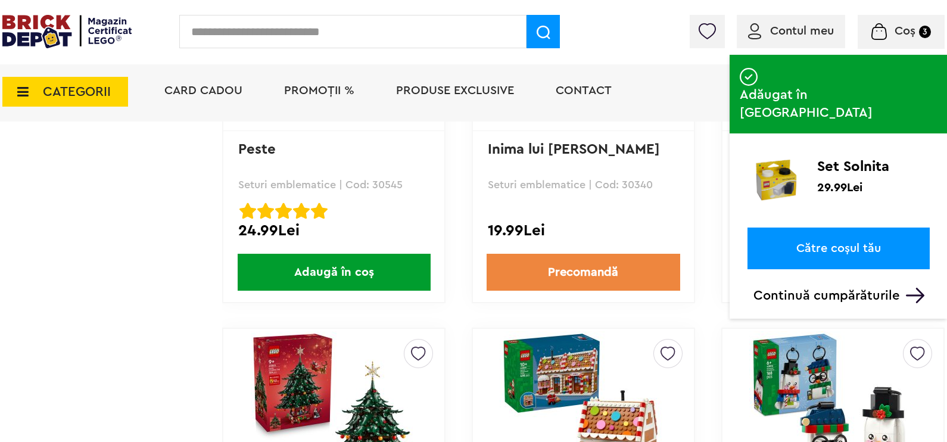
click at [814, 228] on link "Către coșul tău" at bounding box center [839, 249] width 182 height 42
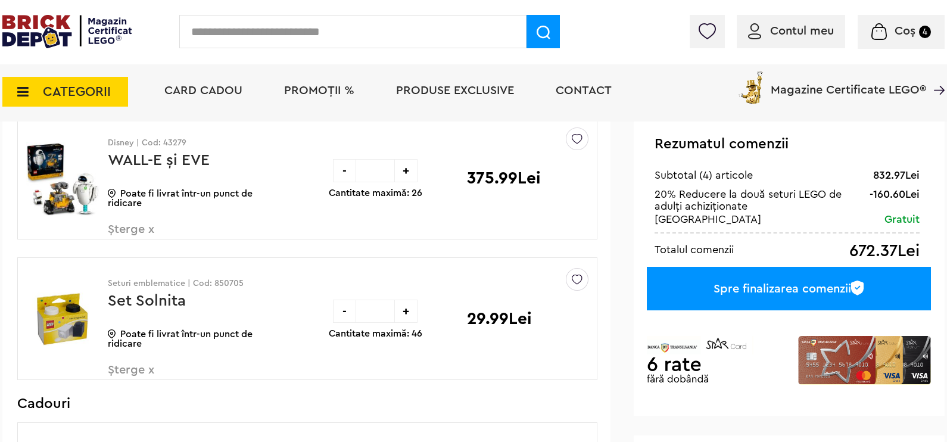
scroll to position [223, 0]
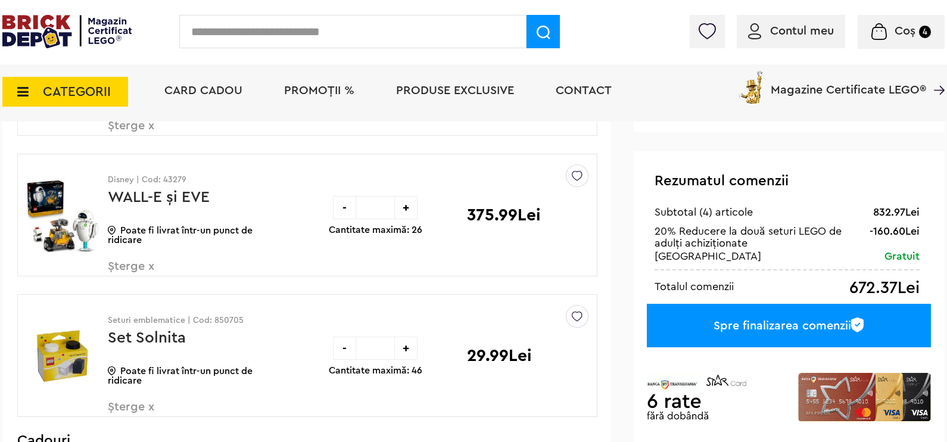
click at [781, 315] on div "Spre finalizarea comenzii" at bounding box center [789, 325] width 284 height 43
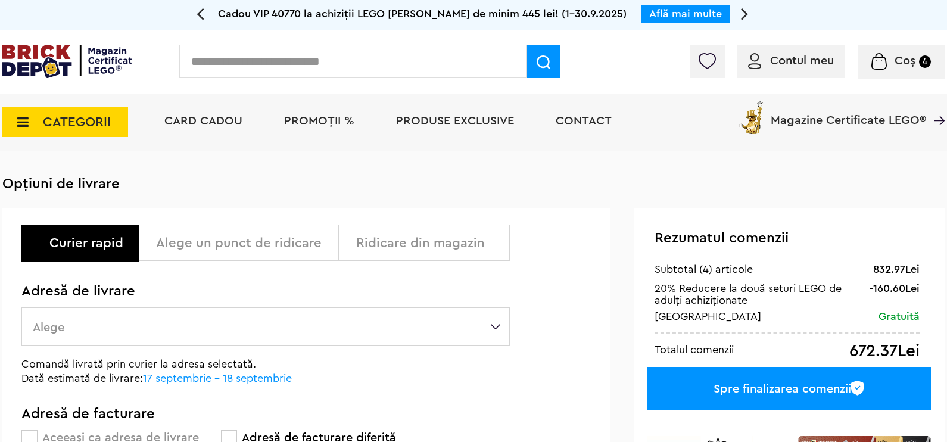
click at [362, 241] on span at bounding box center [355, 240] width 15 height 15
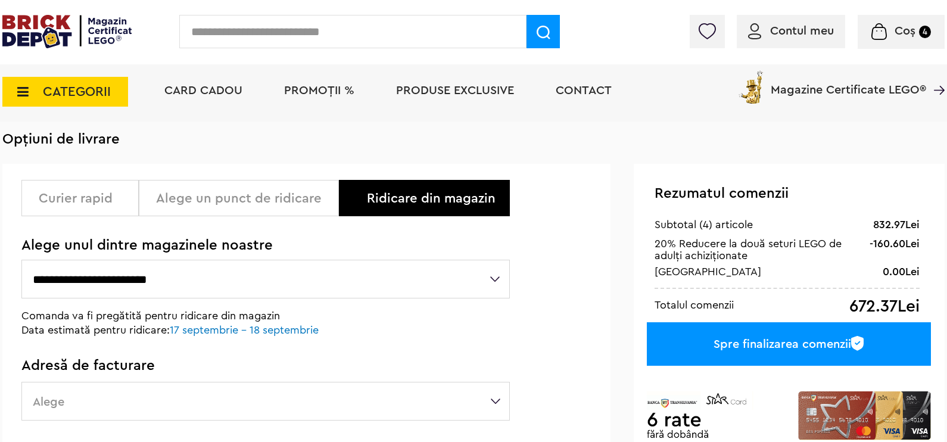
scroll to position [148, 0]
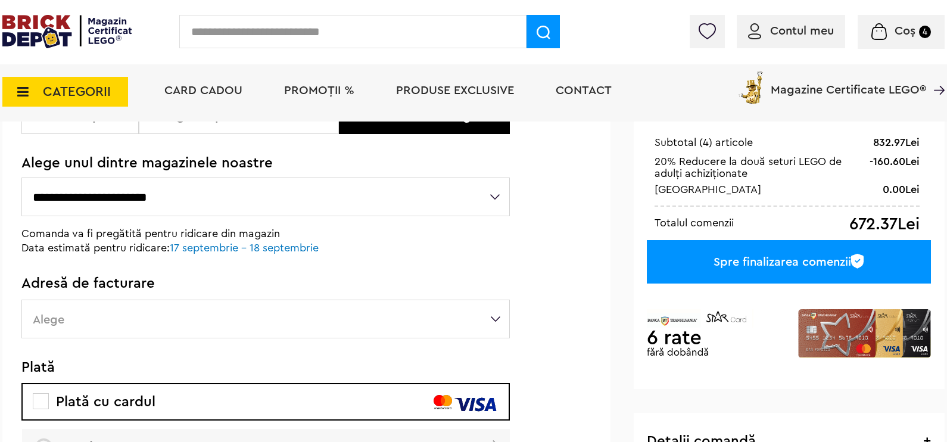
click at [393, 315] on label "Alege" at bounding box center [265, 319] width 489 height 39
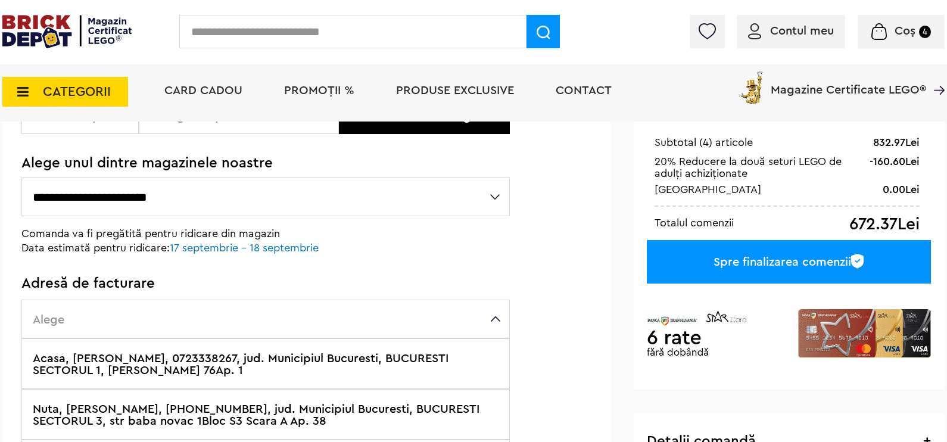
click at [263, 376] on label "Acasa, Bajenaru Ovidiu, 0723338267, jud. Municipiul Bucuresti, BUCURESTI SECTOR…" at bounding box center [265, 363] width 489 height 51
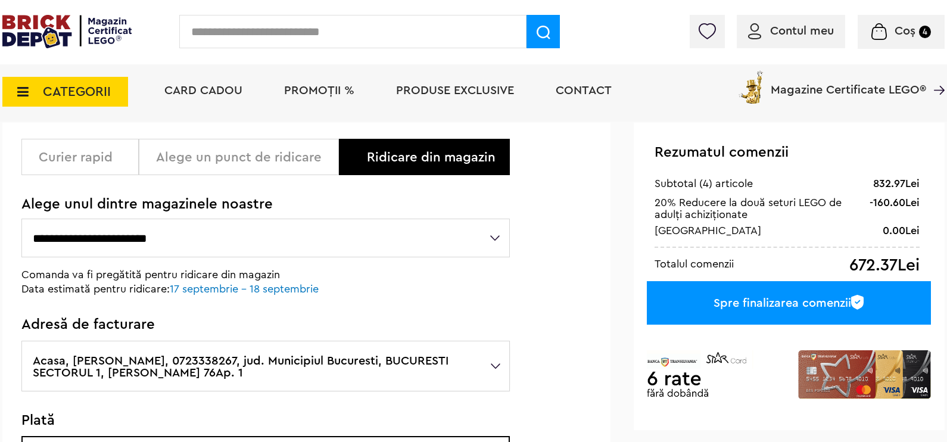
scroll to position [74, 0]
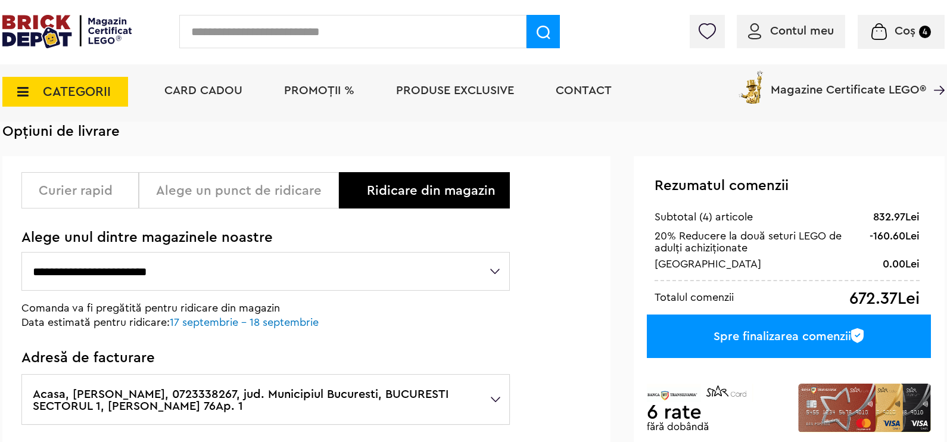
click at [799, 331] on div "Spre finalizarea comenzii" at bounding box center [789, 336] width 284 height 43
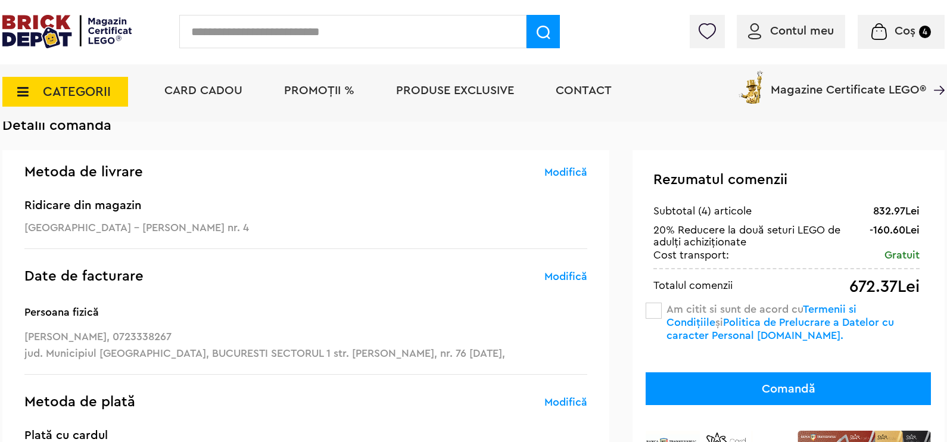
scroll to position [74, 0]
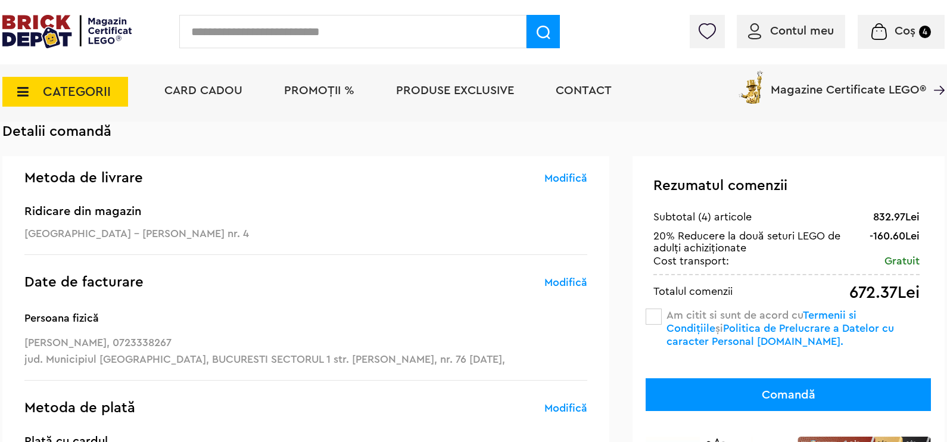
click at [646, 307] on div "Rezumatul comenzii 832.97Lei Subtotal (4) articole -160.60Lei 20% Reducere la d…" at bounding box center [789, 336] width 312 height 360
click at [655, 316] on span at bounding box center [654, 317] width 16 height 16
click at [747, 381] on button "Comandă" at bounding box center [788, 394] width 285 height 33
